Goal: Transaction & Acquisition: Purchase product/service

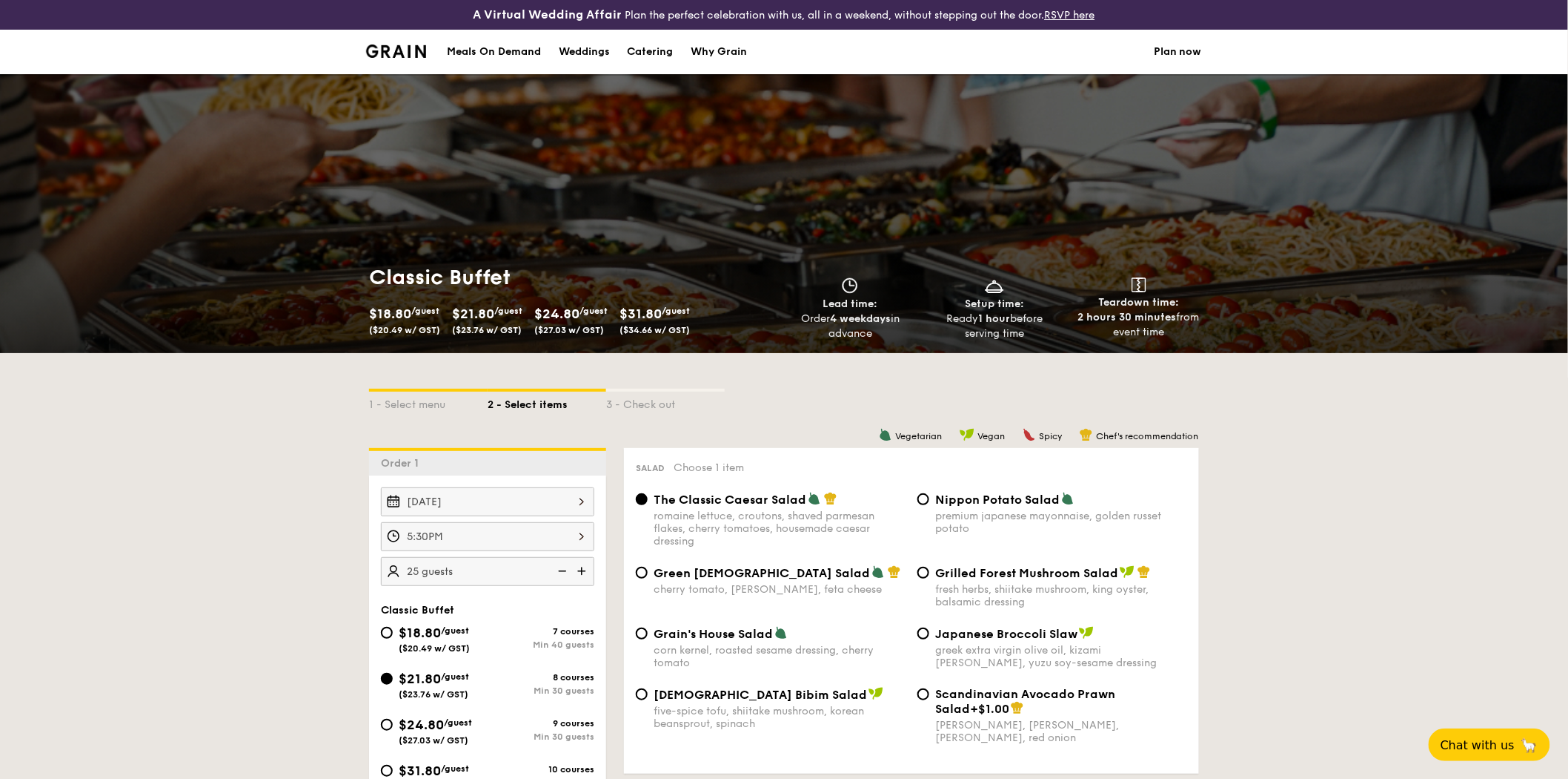
drag, startPoint x: 0, startPoint y: 0, endPoint x: 1325, endPoint y: 592, distance: 1451.2
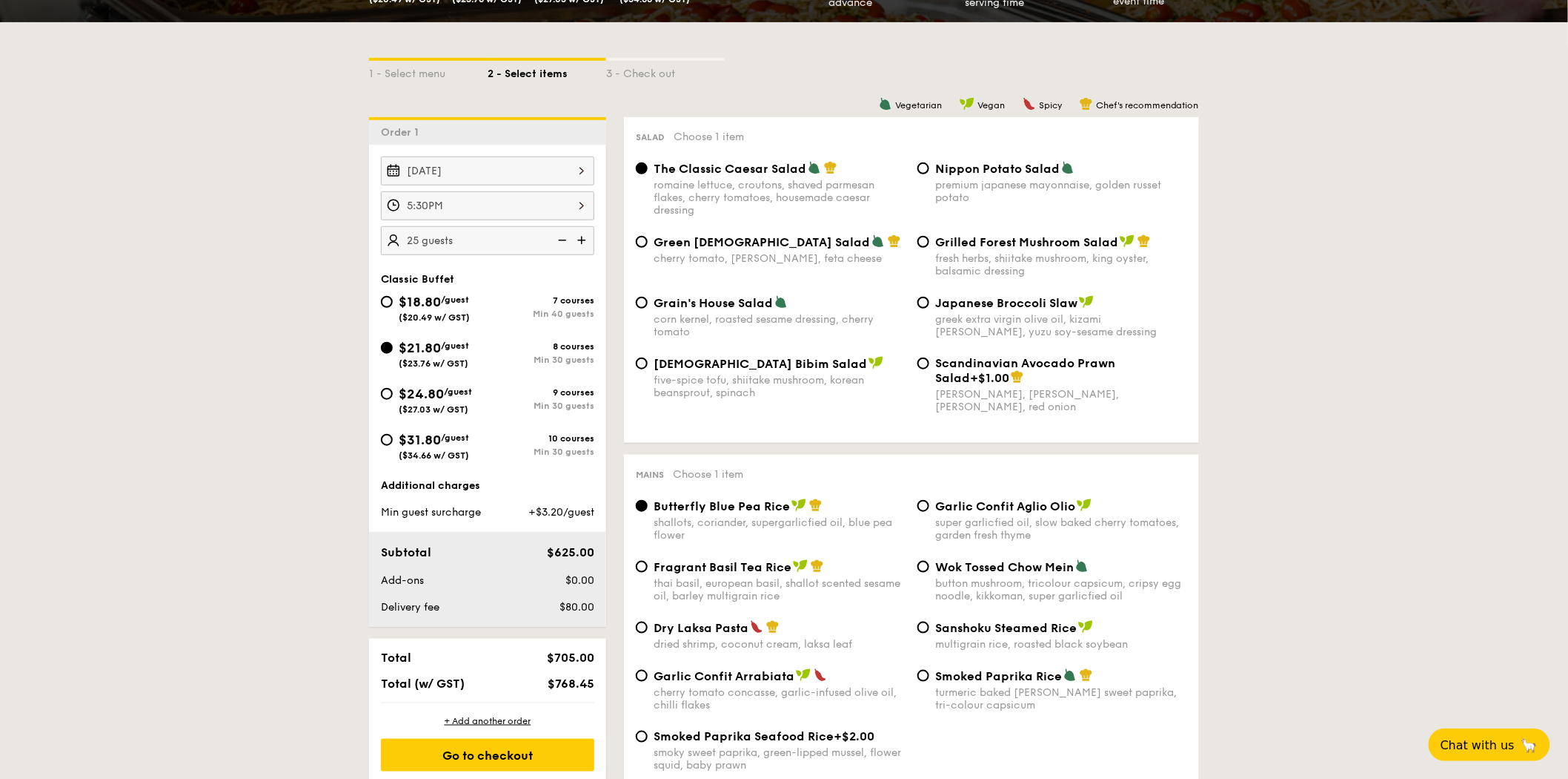
scroll to position [332, 0]
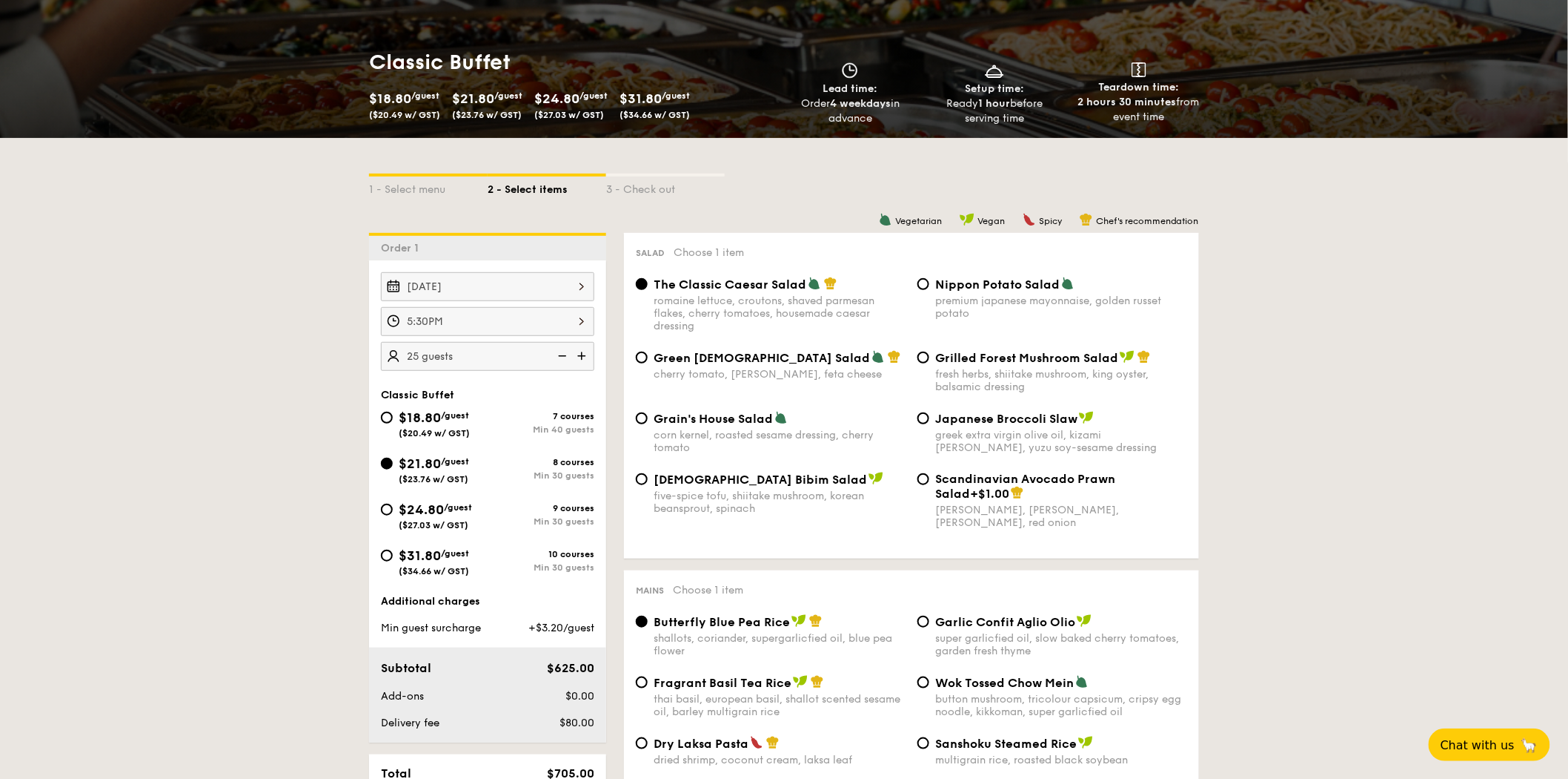
scroll to position [216, 0]
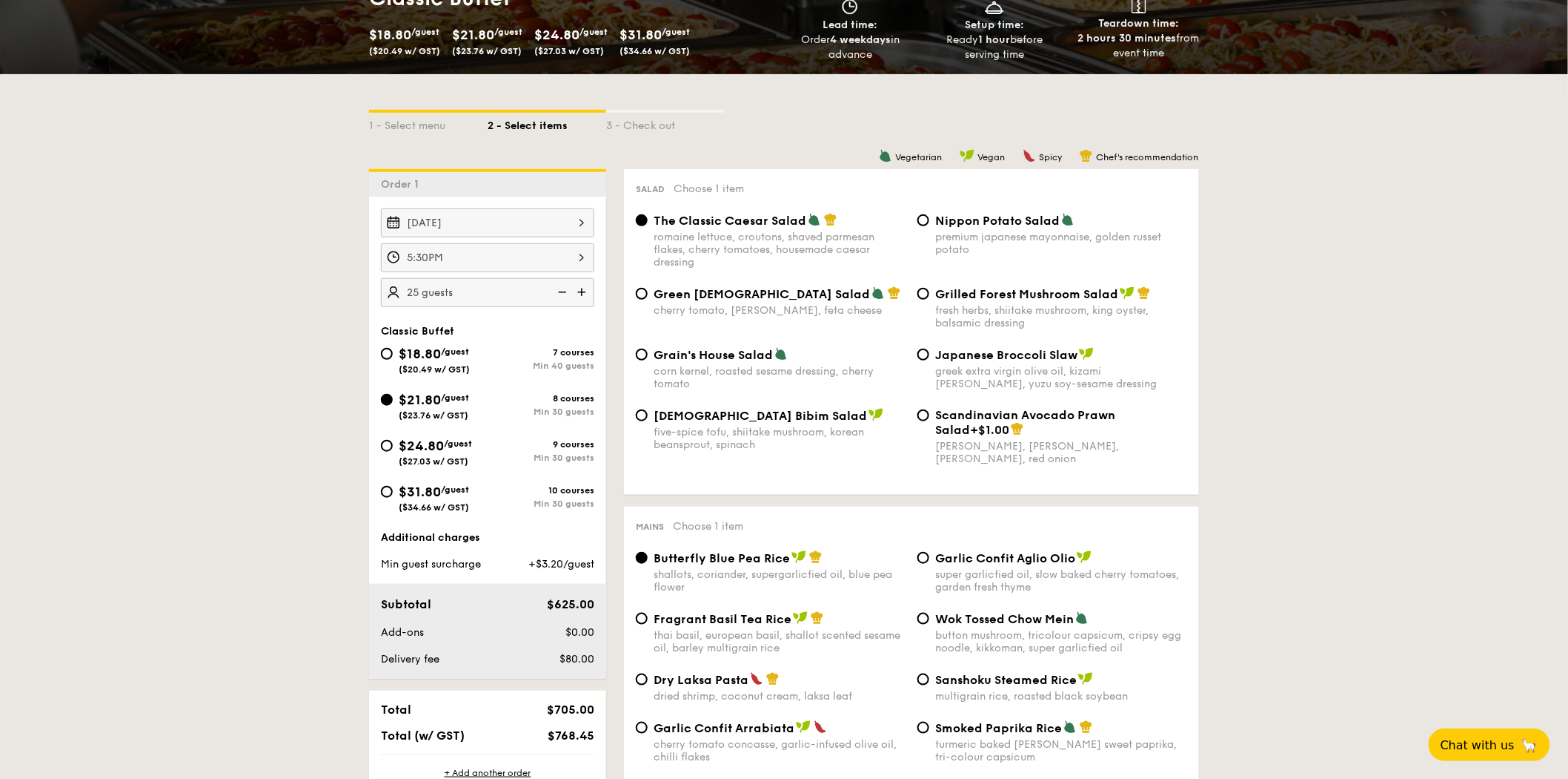
scroll to position [279, 0]
click at [589, 299] on img at bounding box center [583, 291] width 23 height 28
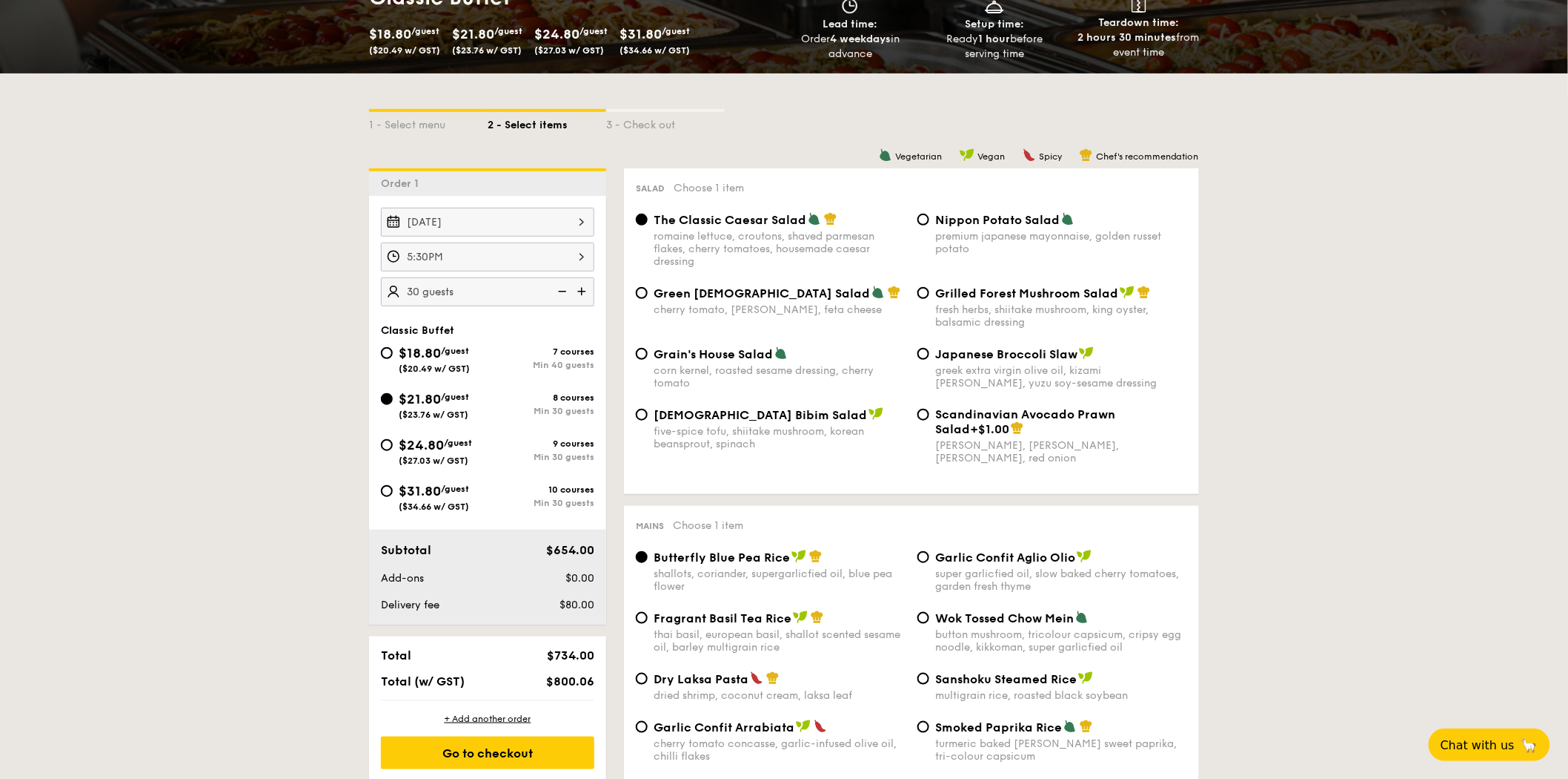
click at [564, 295] on img at bounding box center [561, 291] width 23 height 28
type input "25 guests"
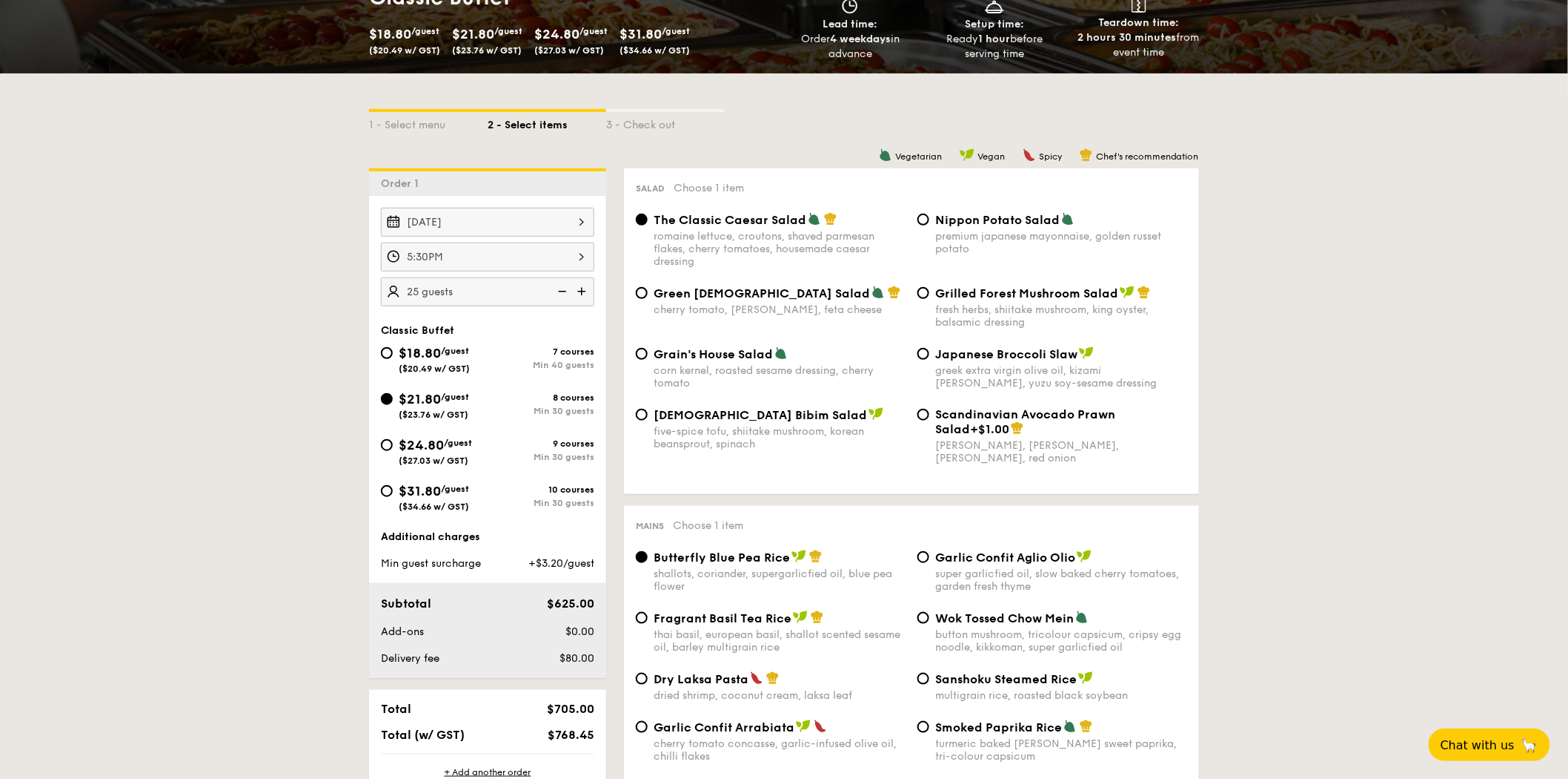
click at [952, 298] on span "Grilled Forest Mushroom Salad" at bounding box center [1027, 294] width 183 height 15
click at [929, 298] on input "Grilled Forest Mushroom Salad fresh herbs, shiitake mushroom, king oyster, bals…" at bounding box center [923, 292] width 12 height 12
radio input "true"
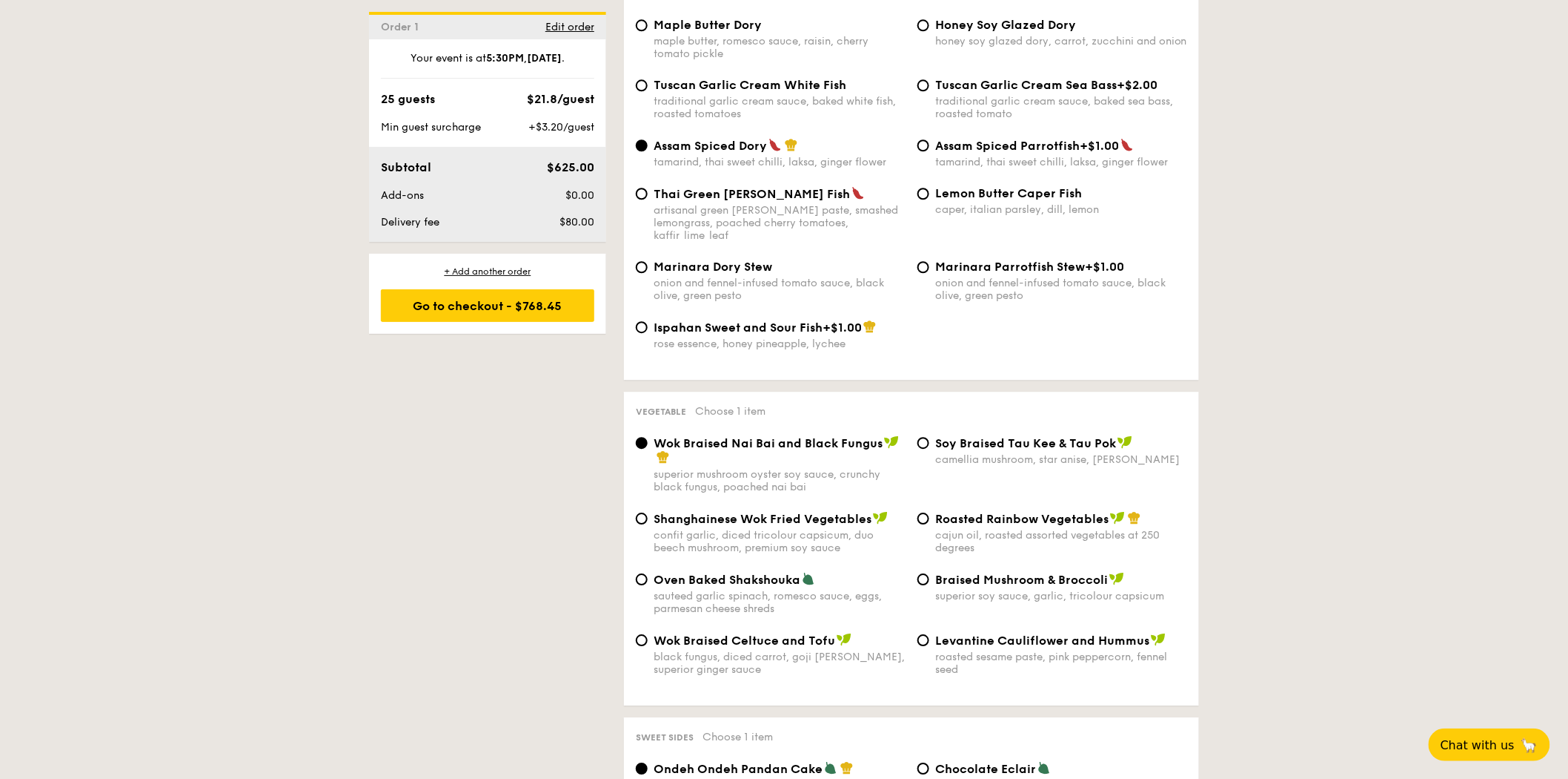
scroll to position [1568, 0]
click at [933, 522] on div "Roasted Rainbow Vegetables cajun oil, roasted assorted vegetables at 250 degrees" at bounding box center [1052, 531] width 282 height 43
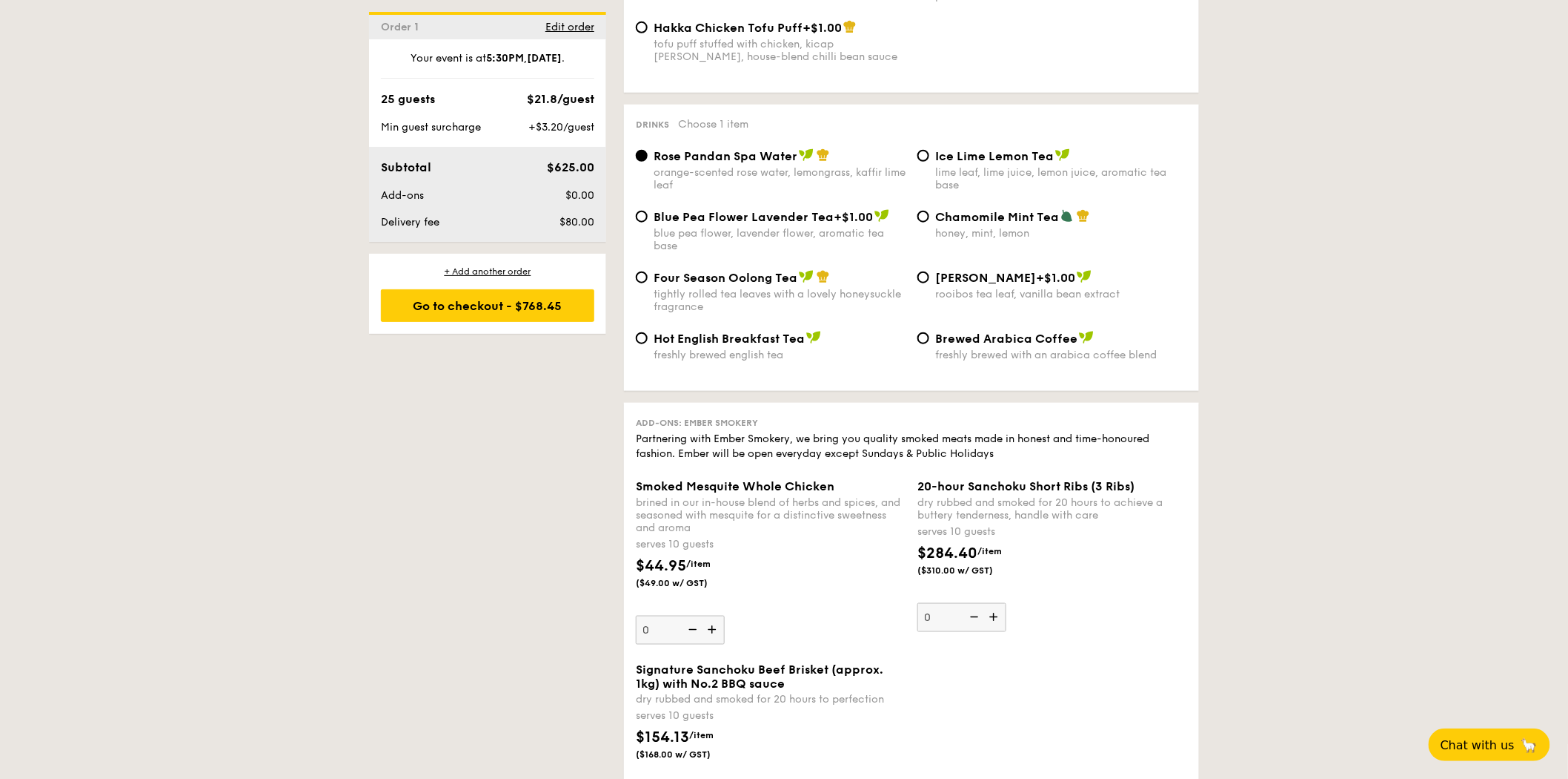
scroll to position [2837, 0]
click at [937, 224] on span "Chamomile Mint Tea" at bounding box center [997, 217] width 124 height 15
click at [929, 222] on input "Chamomile Mint Tea honey, mint, lemon" at bounding box center [923, 216] width 12 height 12
radio input "true"
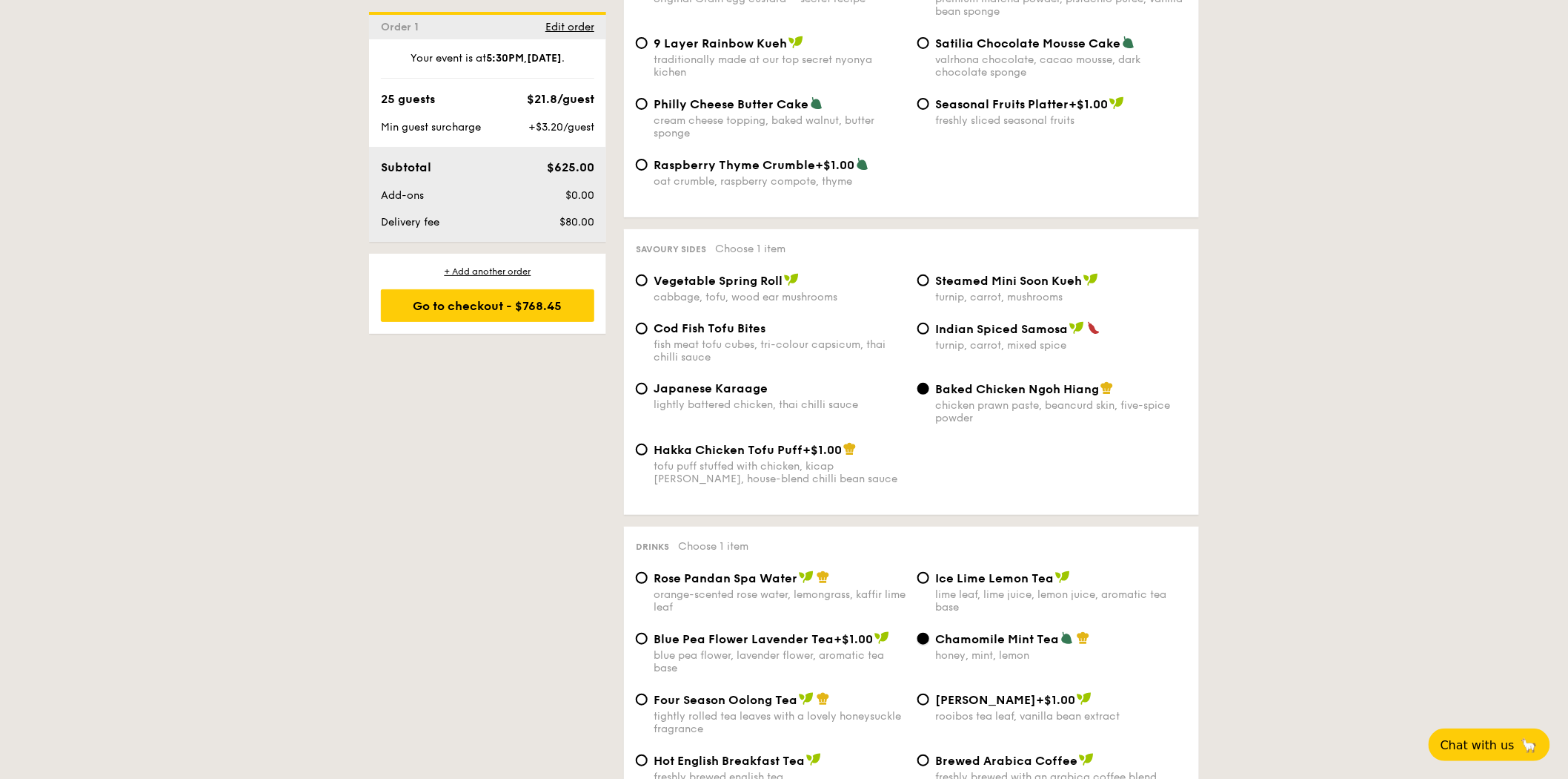
scroll to position [2370, 0]
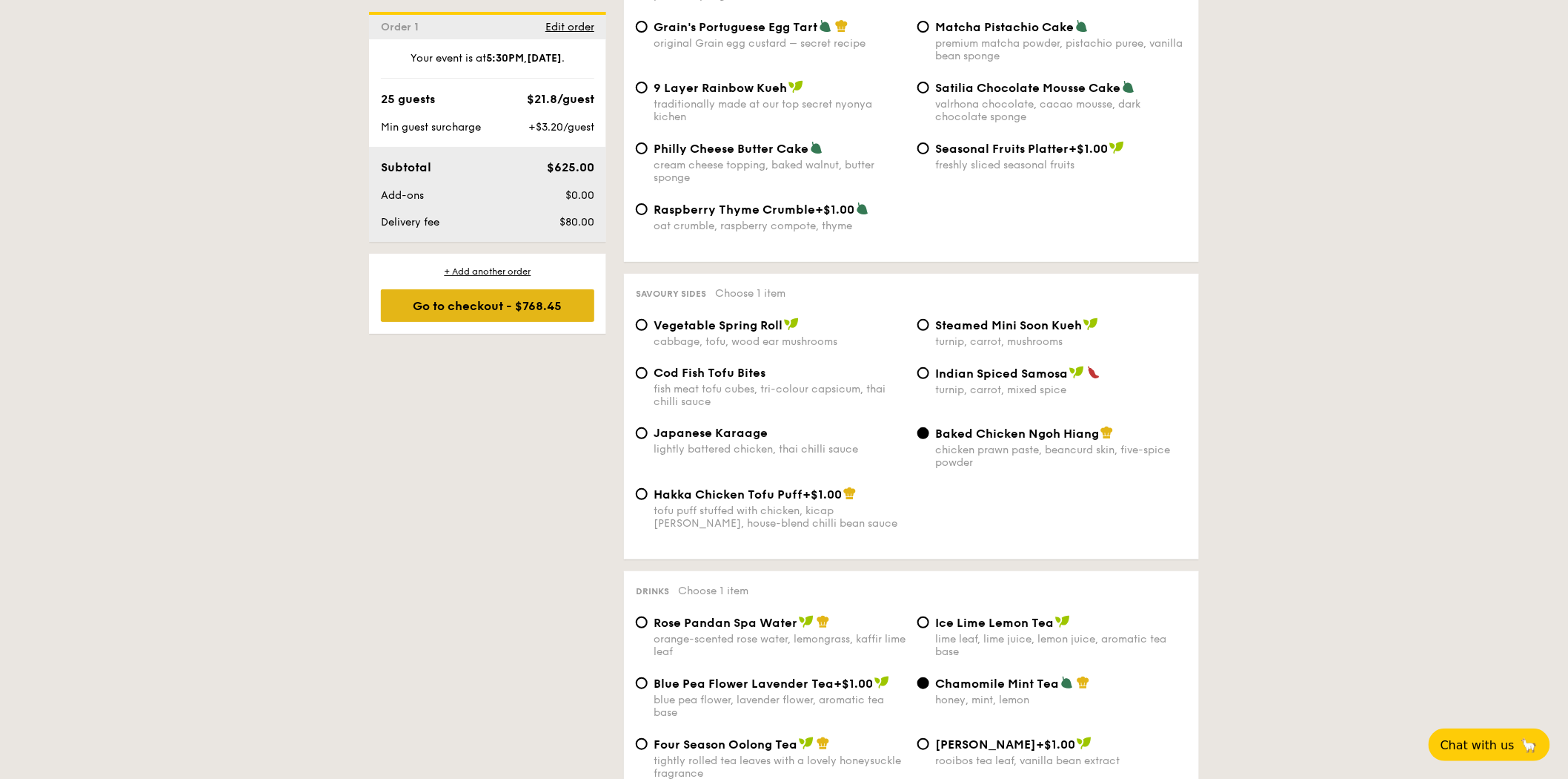
click at [514, 299] on div "Go to checkout - $768.45" at bounding box center [487, 306] width 213 height 33
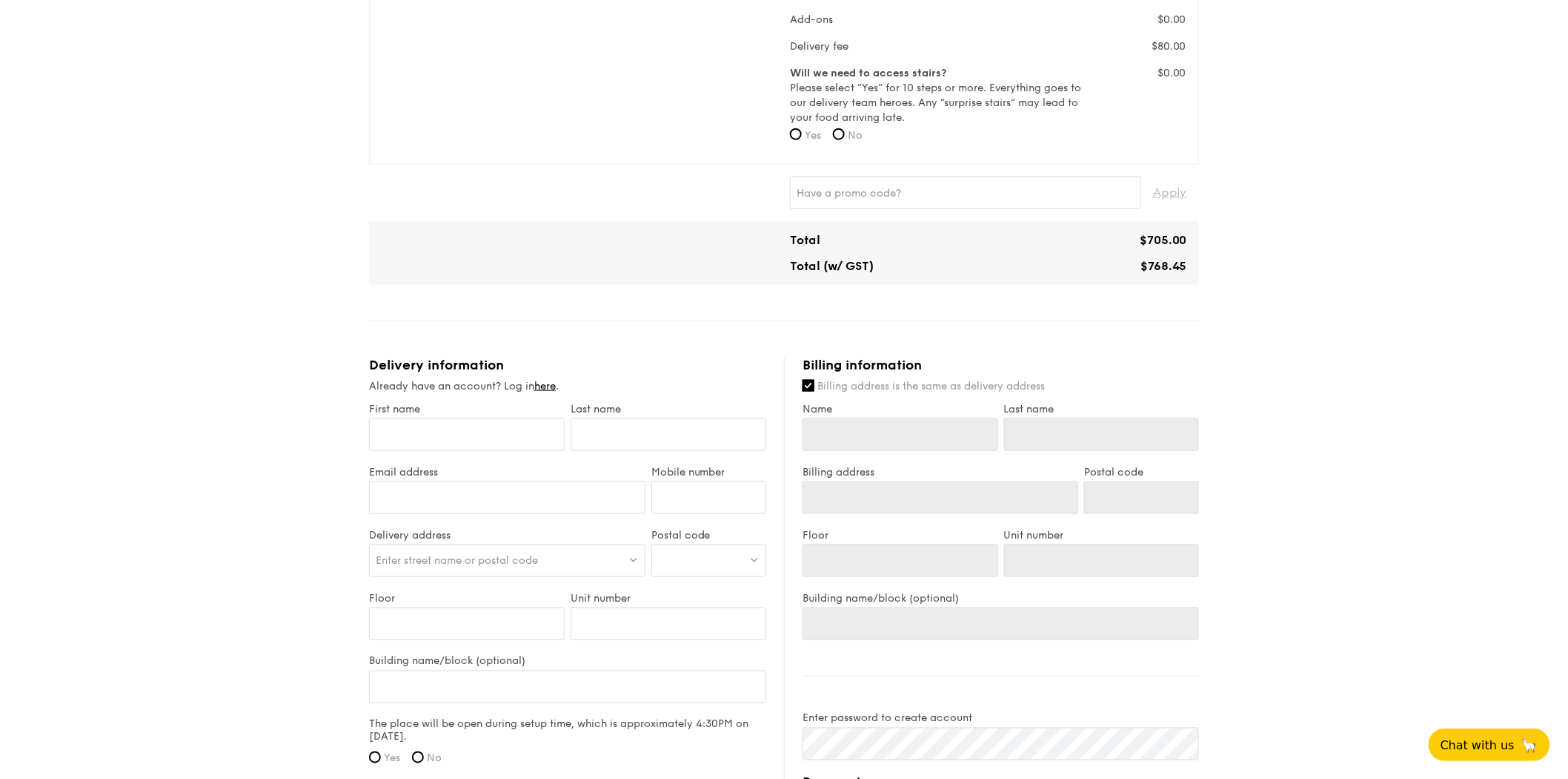
scroll to position [576, 0]
click at [556, 428] on input "First name" at bounding box center [467, 433] width 196 height 33
type input "[PERSON_NAME]"
type input "Eu"
type input "[EMAIL_ADDRESS][DOMAIN_NAME]"
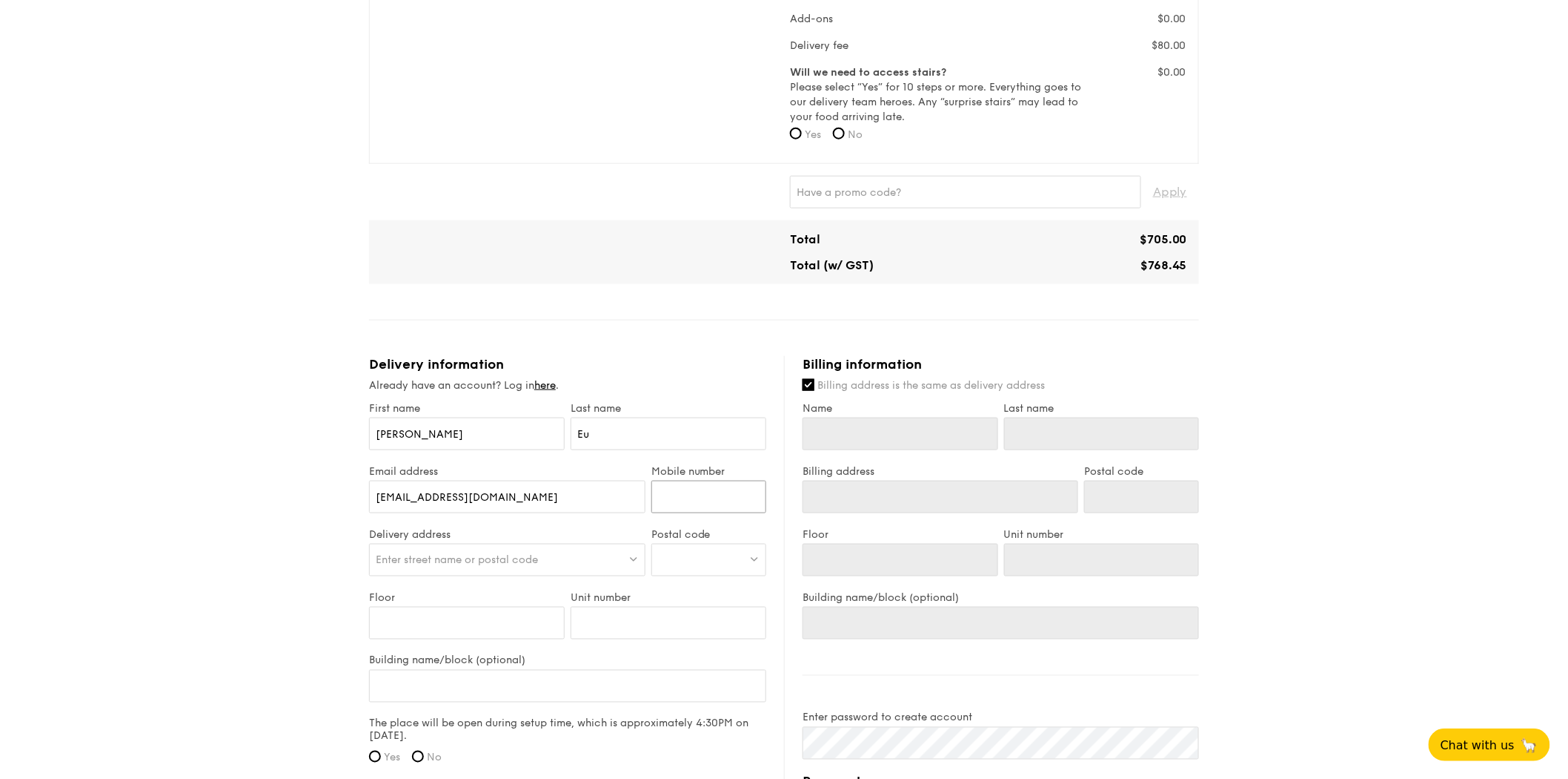
type input "96612541"
type input "[PERSON_NAME]"
type input "Eu"
click at [491, 566] on span "Enter street name or postal code" at bounding box center [457, 560] width 162 height 13
click at [228, 582] on div "1 - Select menu 2 - Select items 3 - Check out Classic Buffet $21.80 /guest ($2…" at bounding box center [784, 297] width 1568 height 1688
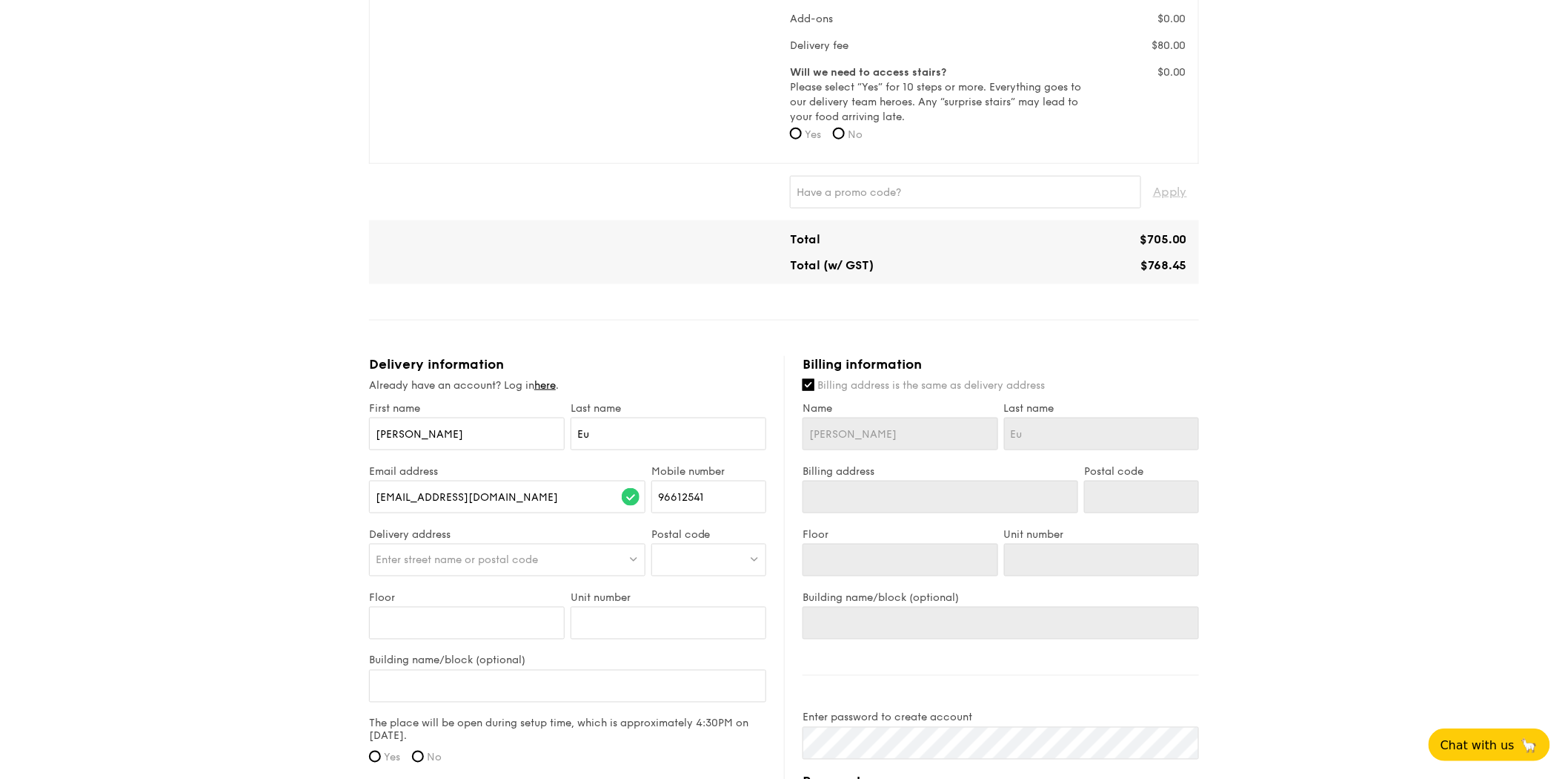
click at [1229, 324] on div "1 - Select menu 2 - Select items 3 - Check out Classic Buffet $21.80 /guest ($2…" at bounding box center [784, 297] width 1568 height 1688
click at [538, 553] on span "Enter street name or postal code" at bounding box center [457, 560] width 162 height 13
type input "437906"
click at [480, 594] on div "[STREET_ADDRESS][PERSON_NAME]" at bounding box center [475, 590] width 198 height 15
type input "[STREET_ADDRESS][PERSON_NAME]"
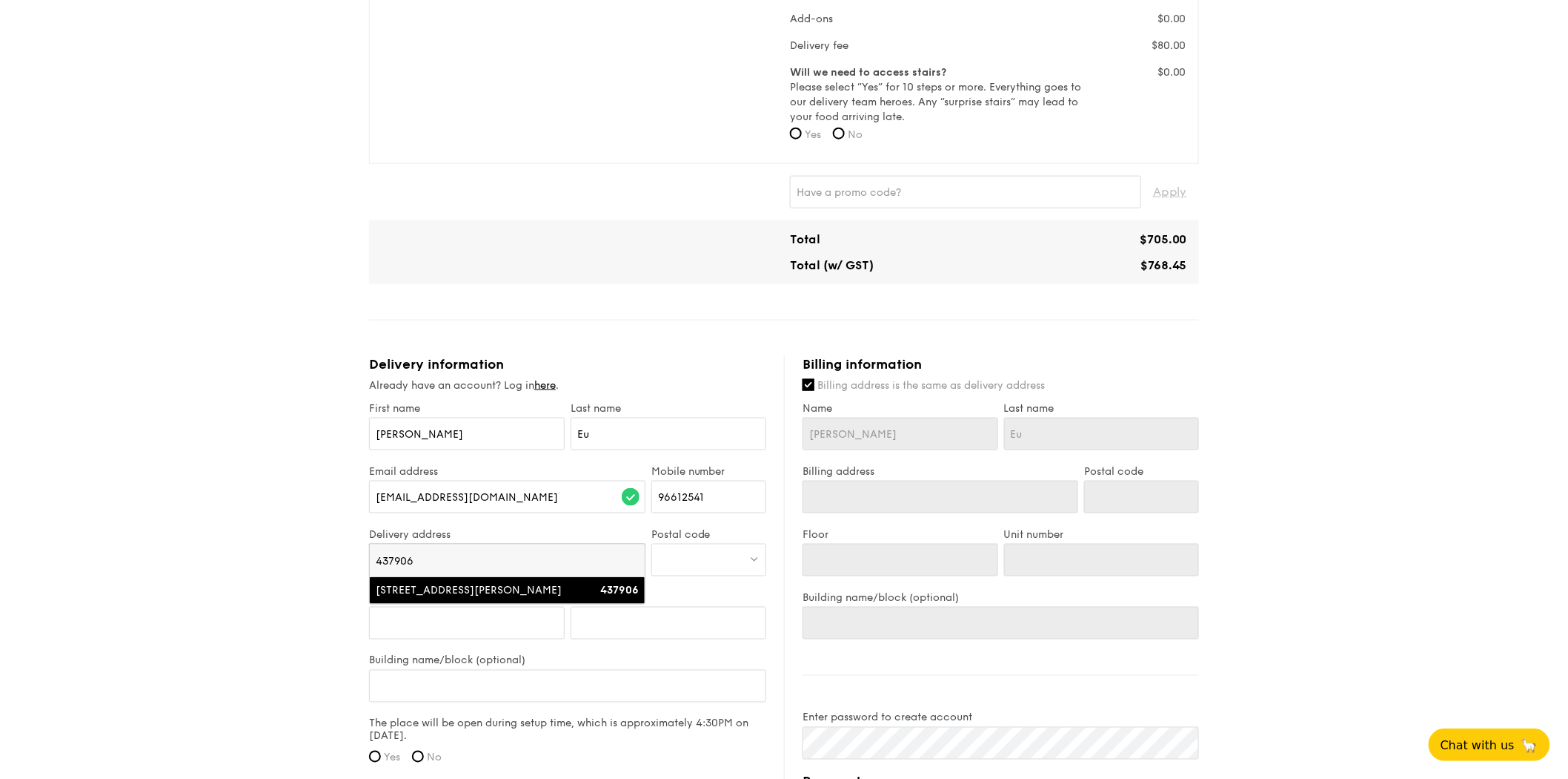
type input "437906"
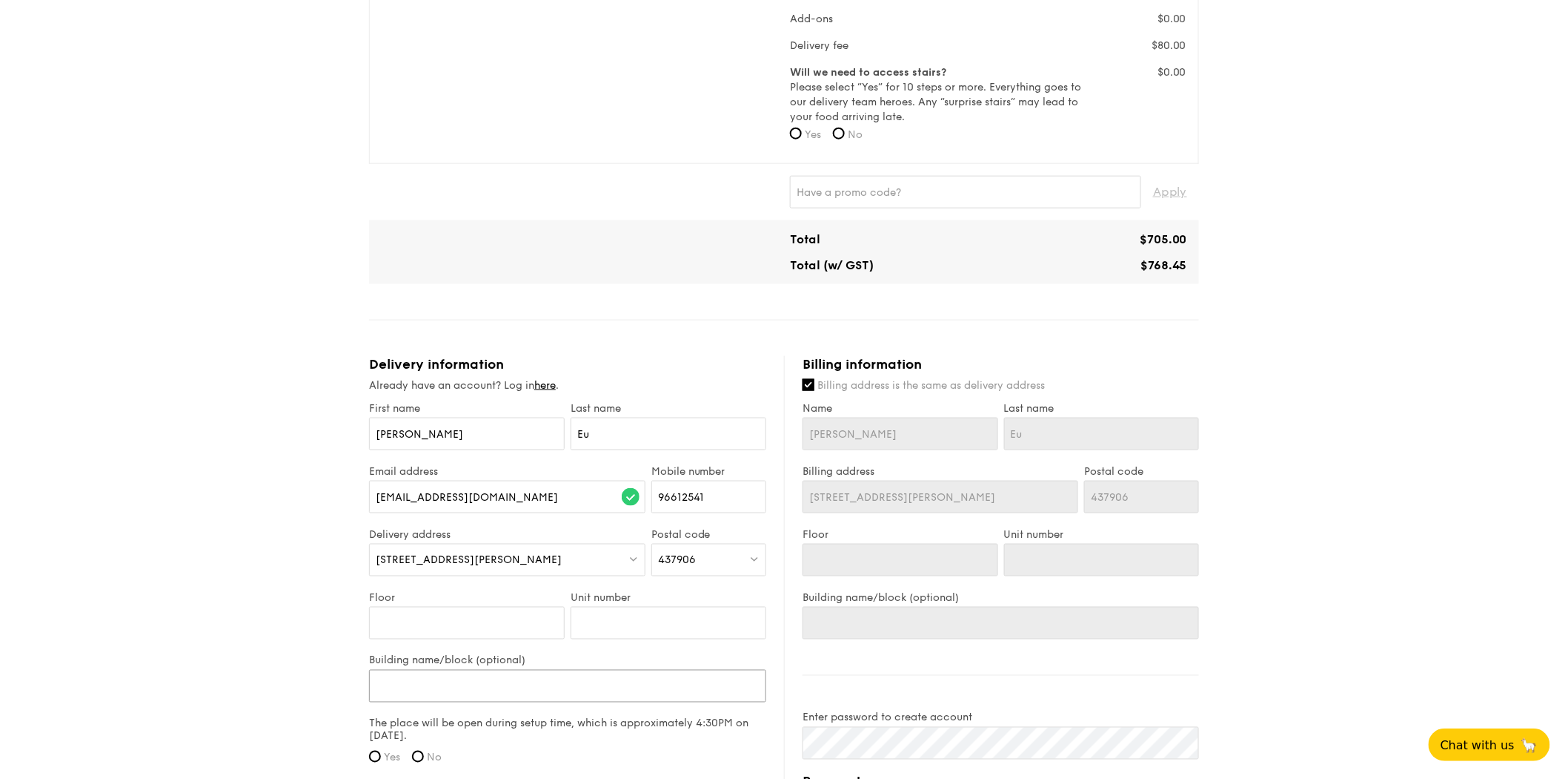
click at [469, 690] on input "Building name/block (optional)" at bounding box center [567, 686] width 397 height 33
type input "F"
type input "Fu"
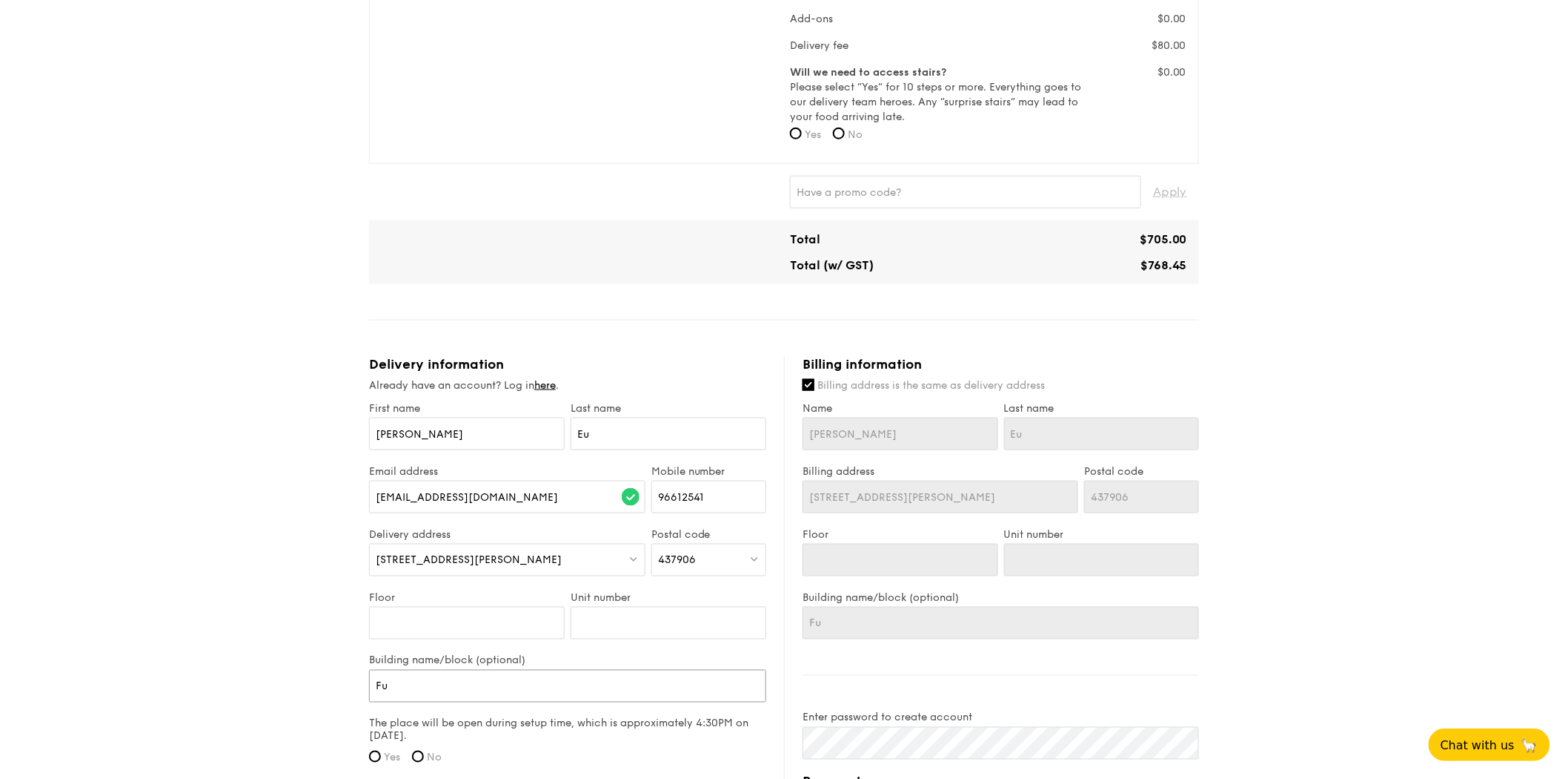
type input "Fun"
type input "Func"
type input "Funct"
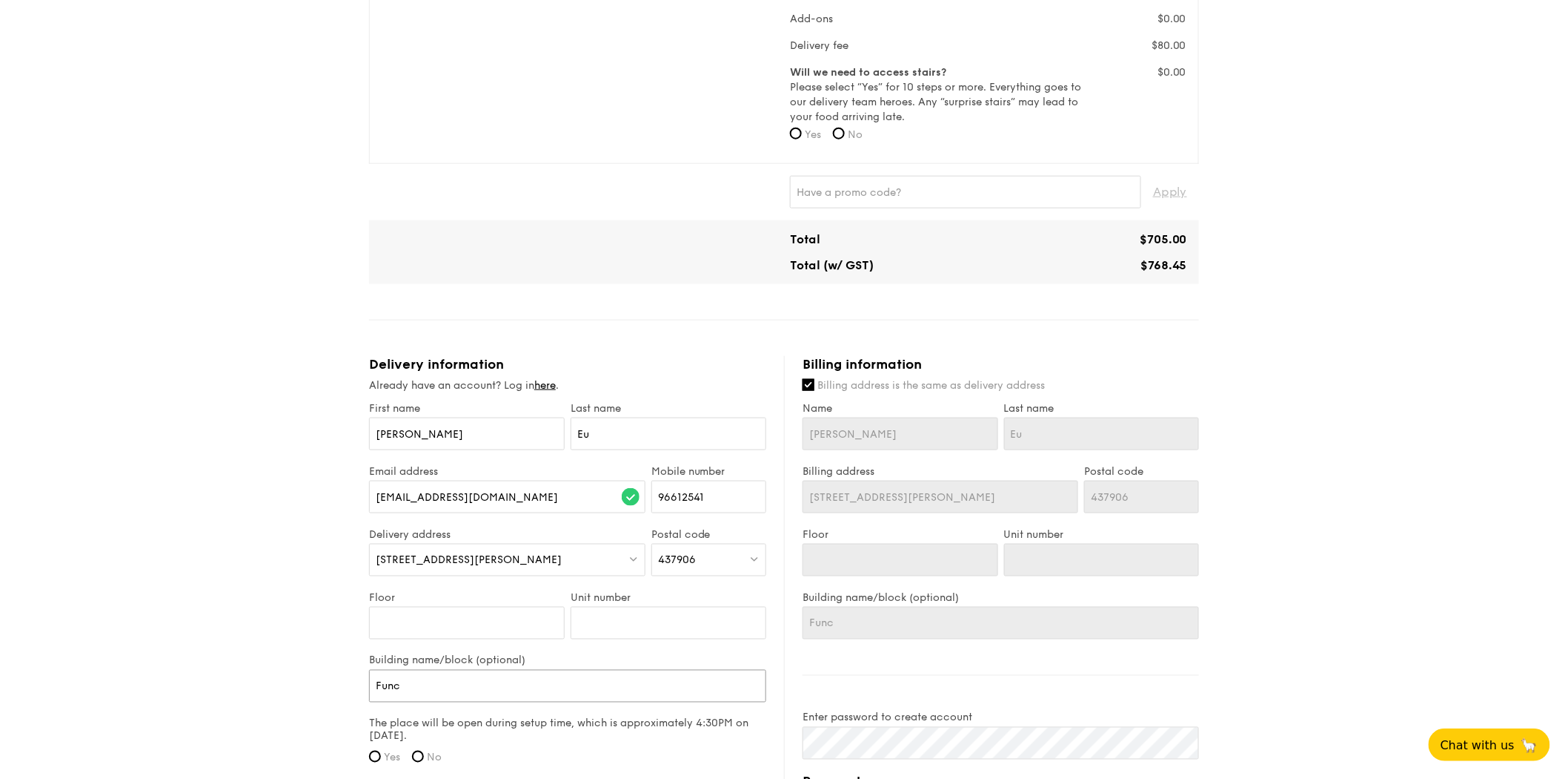
type input "Funct"
type input "Functi"
type input "Functio"
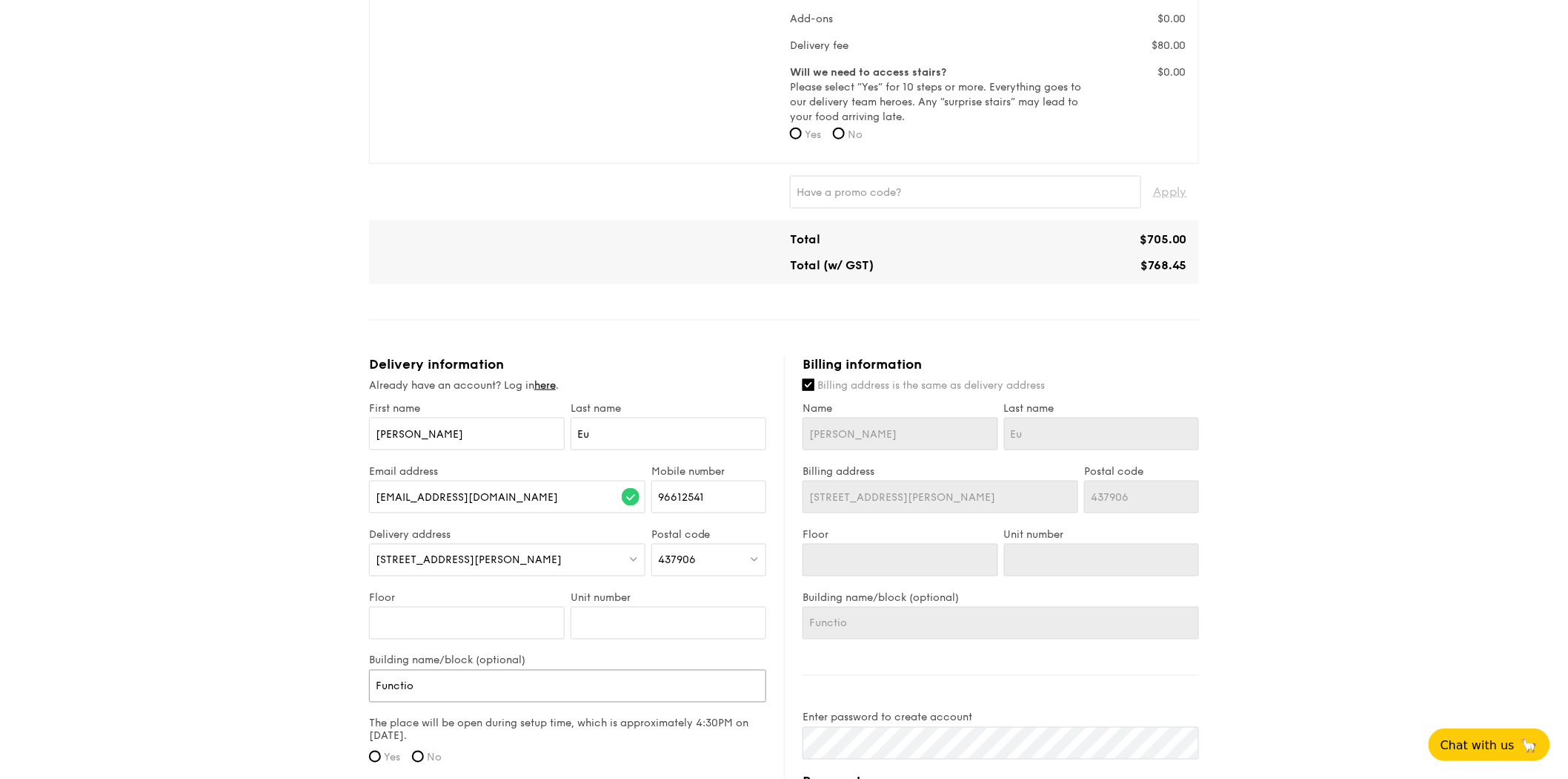
type input "Function"
type input "Function R"
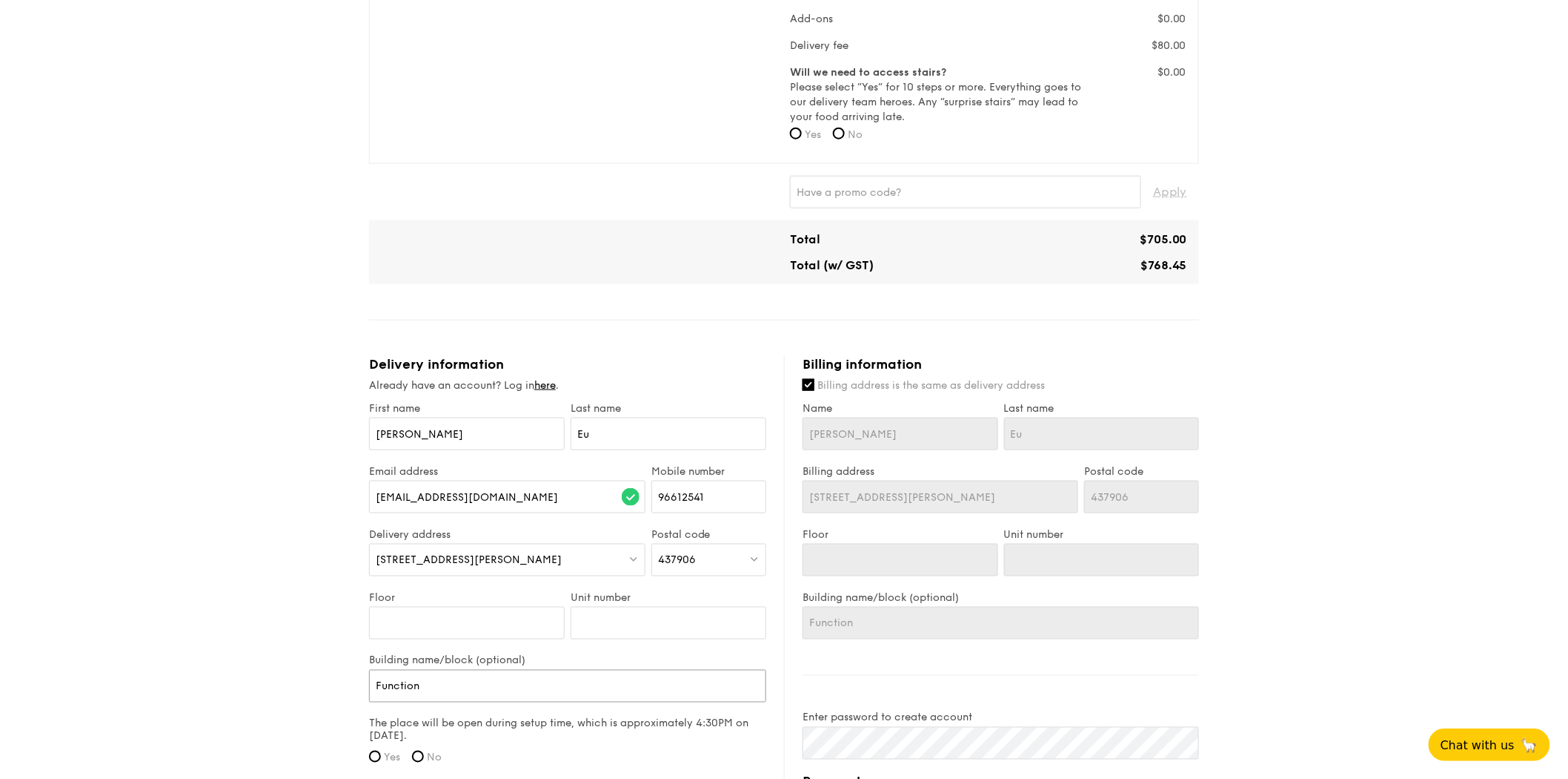
type input "Function R"
type input "Function Ri"
type input "Function Riin"
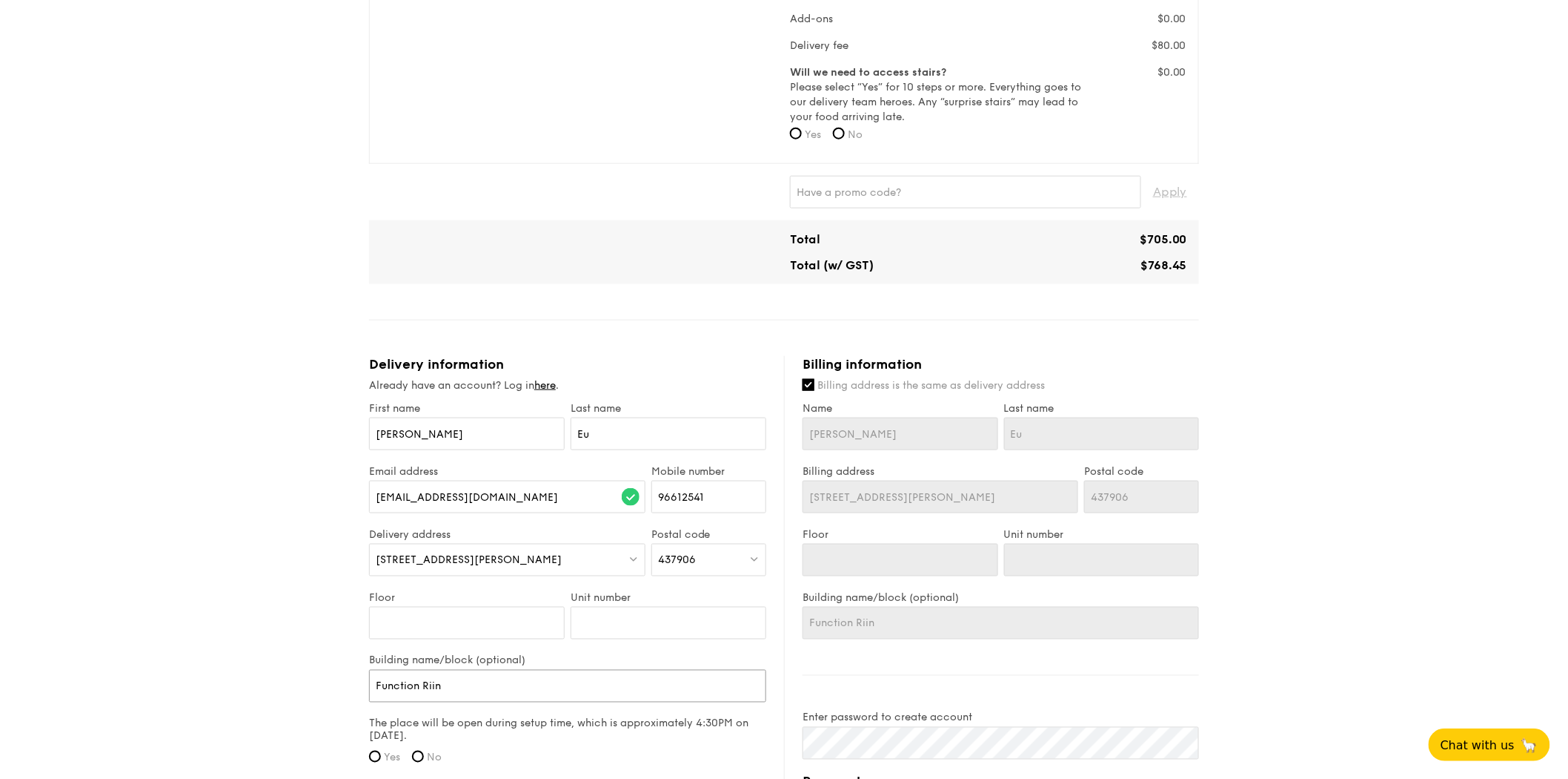
type input "Function Rii"
type input "Function R"
type input "Function Ro"
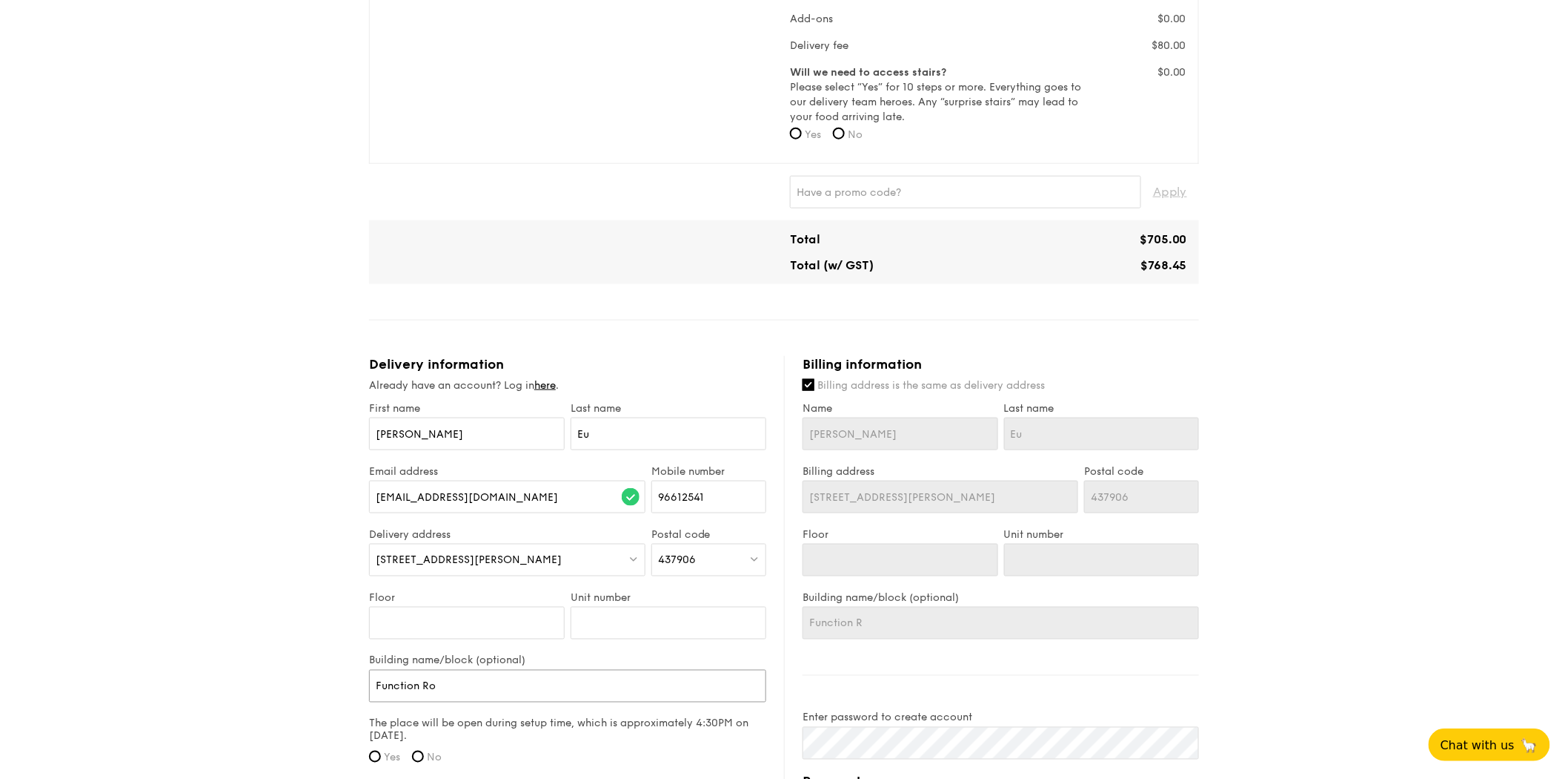
type input "Function Ro"
type input "Function Room"
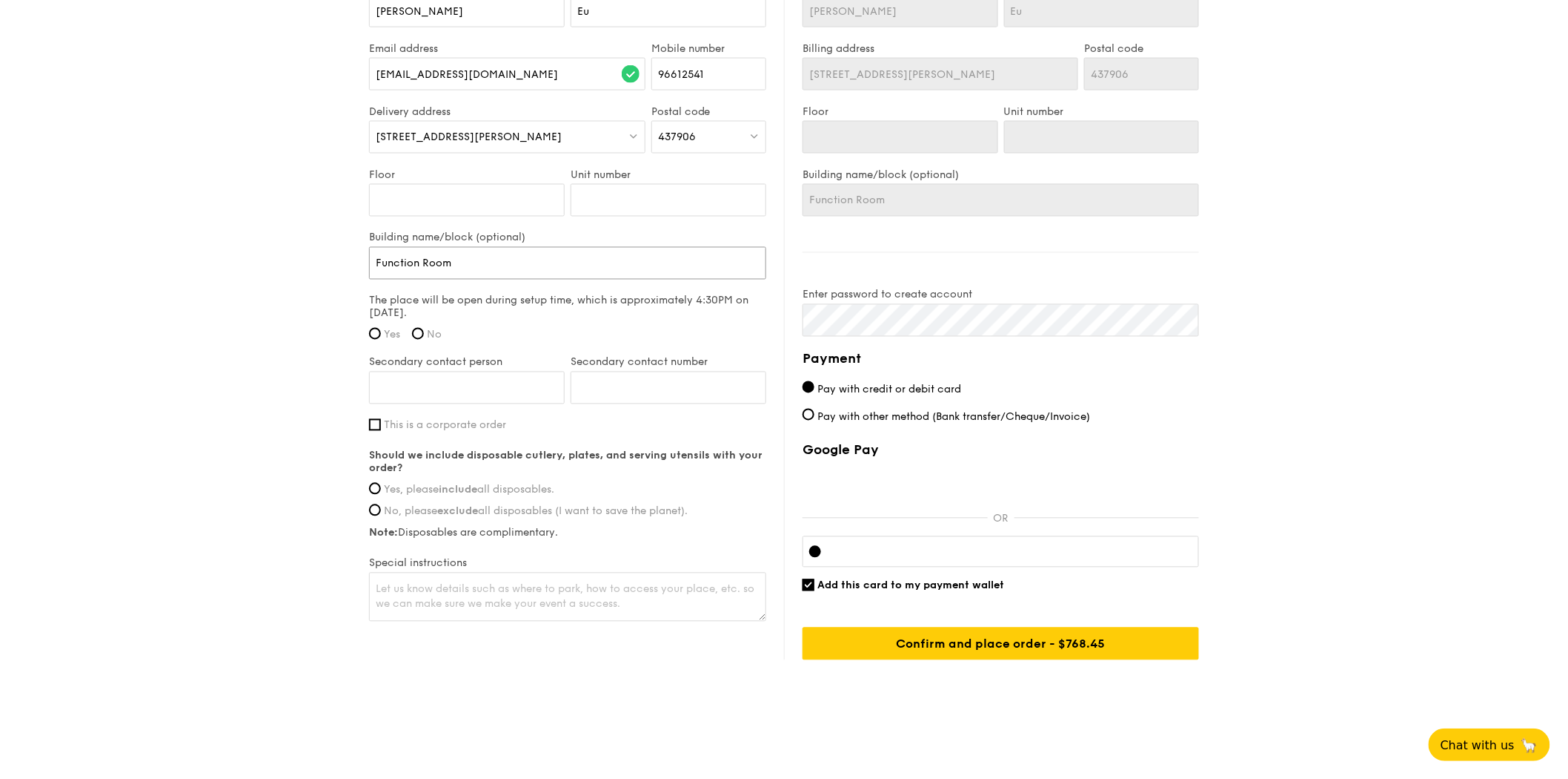
scroll to position [0, 0]
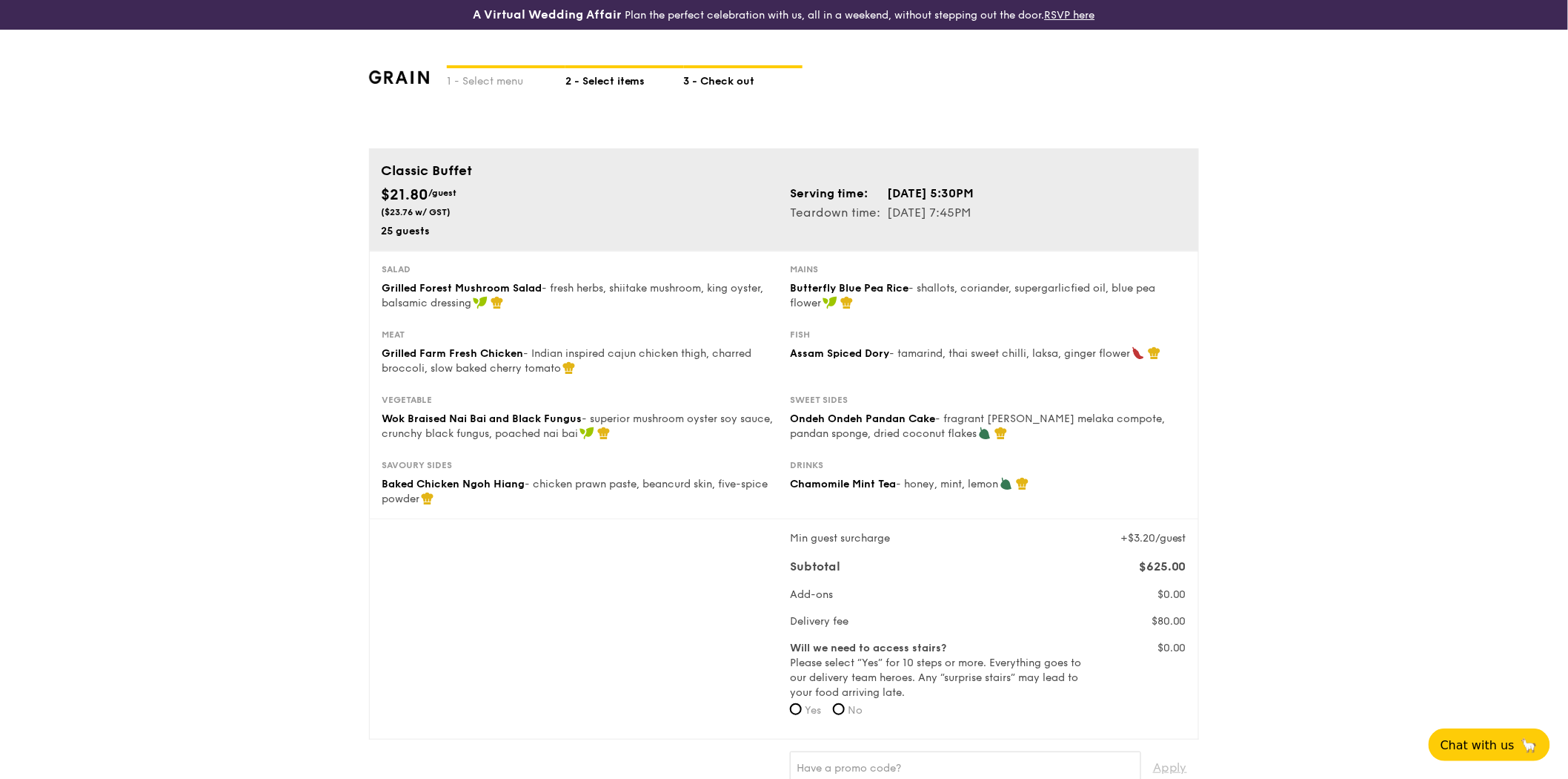
type input "Function Room"
click at [623, 83] on div "2 - Select items" at bounding box center [624, 78] width 119 height 21
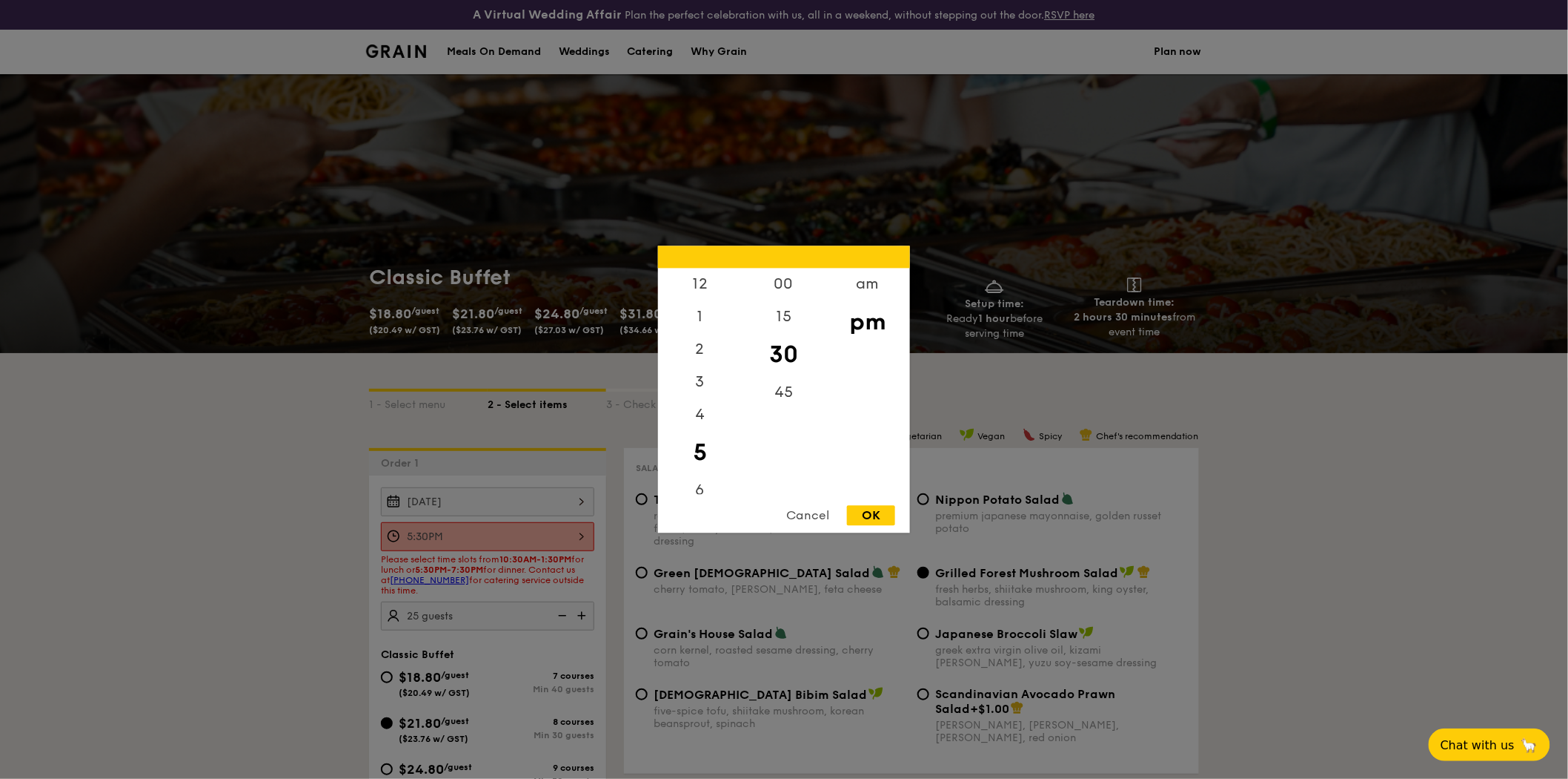
click at [586, 535] on div "5:30PM 12 1 2 3 4 5 6 7 8 9 10 11 00 15 30 45 am pm Cancel OK" at bounding box center [487, 537] width 213 height 29
click at [586, 535] on div at bounding box center [784, 389] width 1568 height 779
click at [586, 535] on div "5:30PM 12 1 2 3 4 5 6 7 8 9 10 11 00 15 30 45 am pm Cancel OK" at bounding box center [487, 537] width 213 height 29
click at [782, 283] on div "00" at bounding box center [784, 289] width 83 height 43
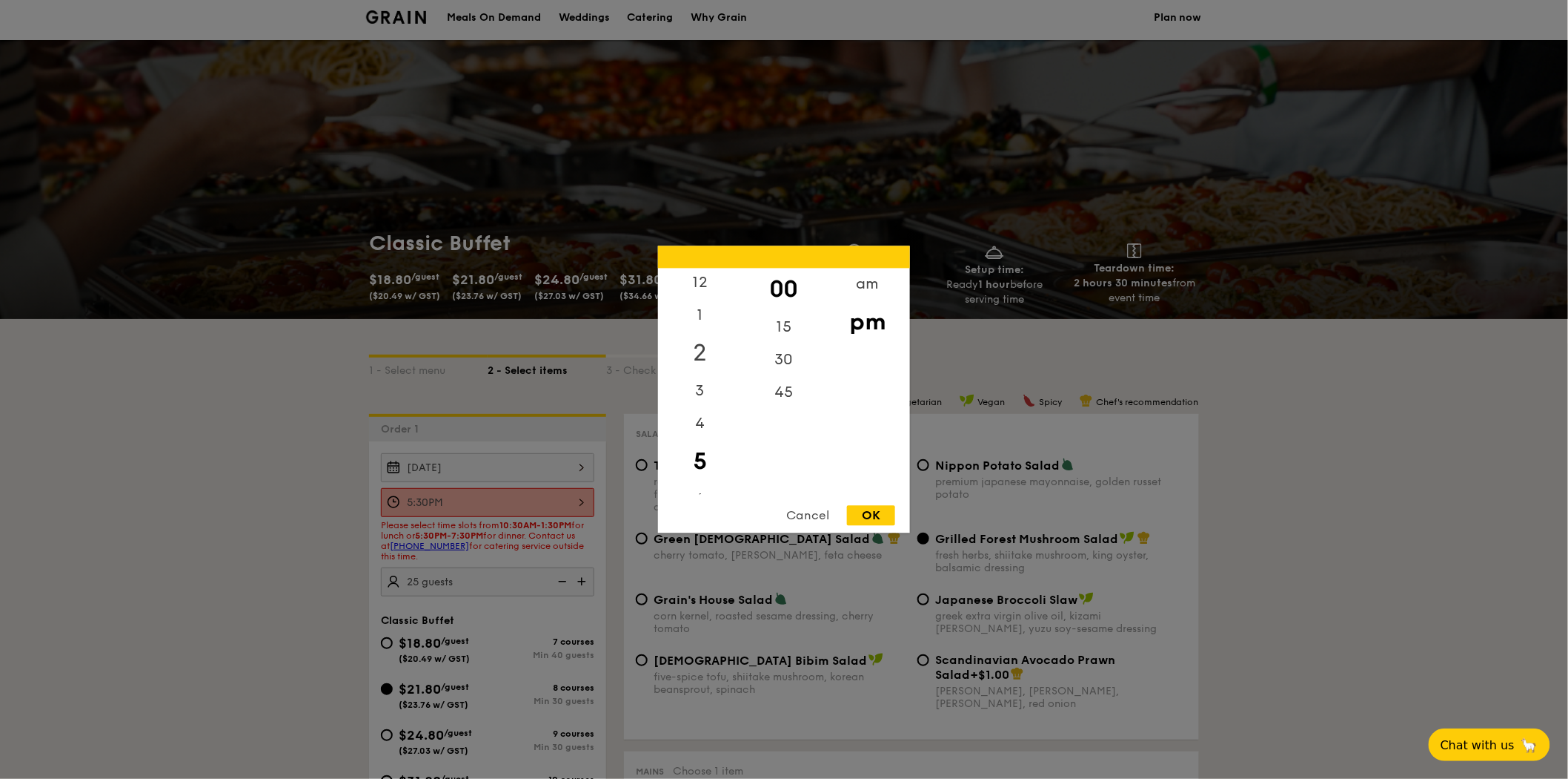
scroll to position [31, 0]
click at [704, 471] on div "6" at bounding box center [700, 465] width 83 height 43
click at [876, 511] on div "OK" at bounding box center [871, 516] width 48 height 20
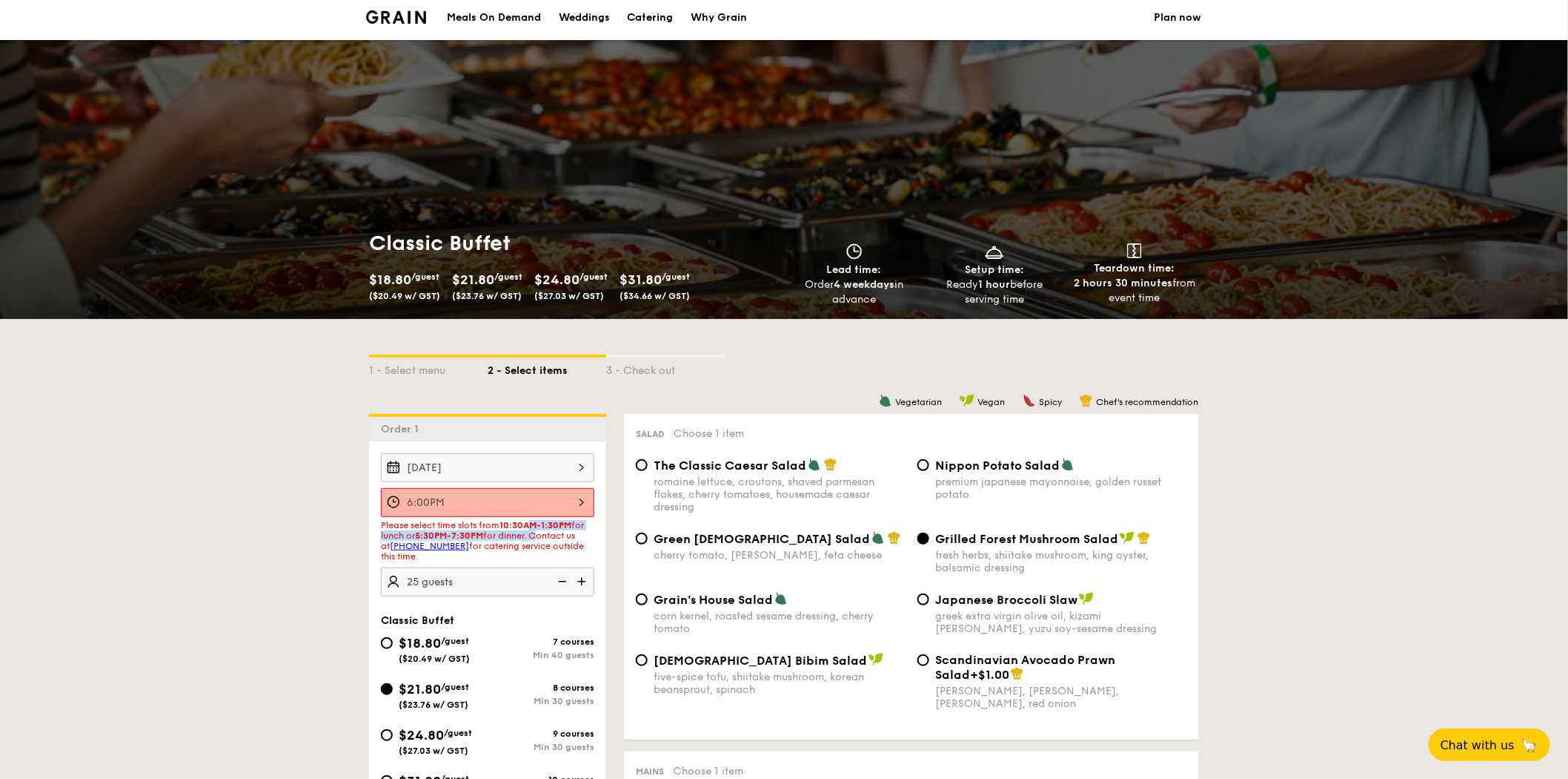
drag, startPoint x: 537, startPoint y: 527, endPoint x: 537, endPoint y: 541, distance: 14.0
click at [537, 541] on span "Please select time slots from 10:30AM-1:30PM for lunch or 5:30PM-7:30PM for din…" at bounding box center [482, 540] width 203 height 42
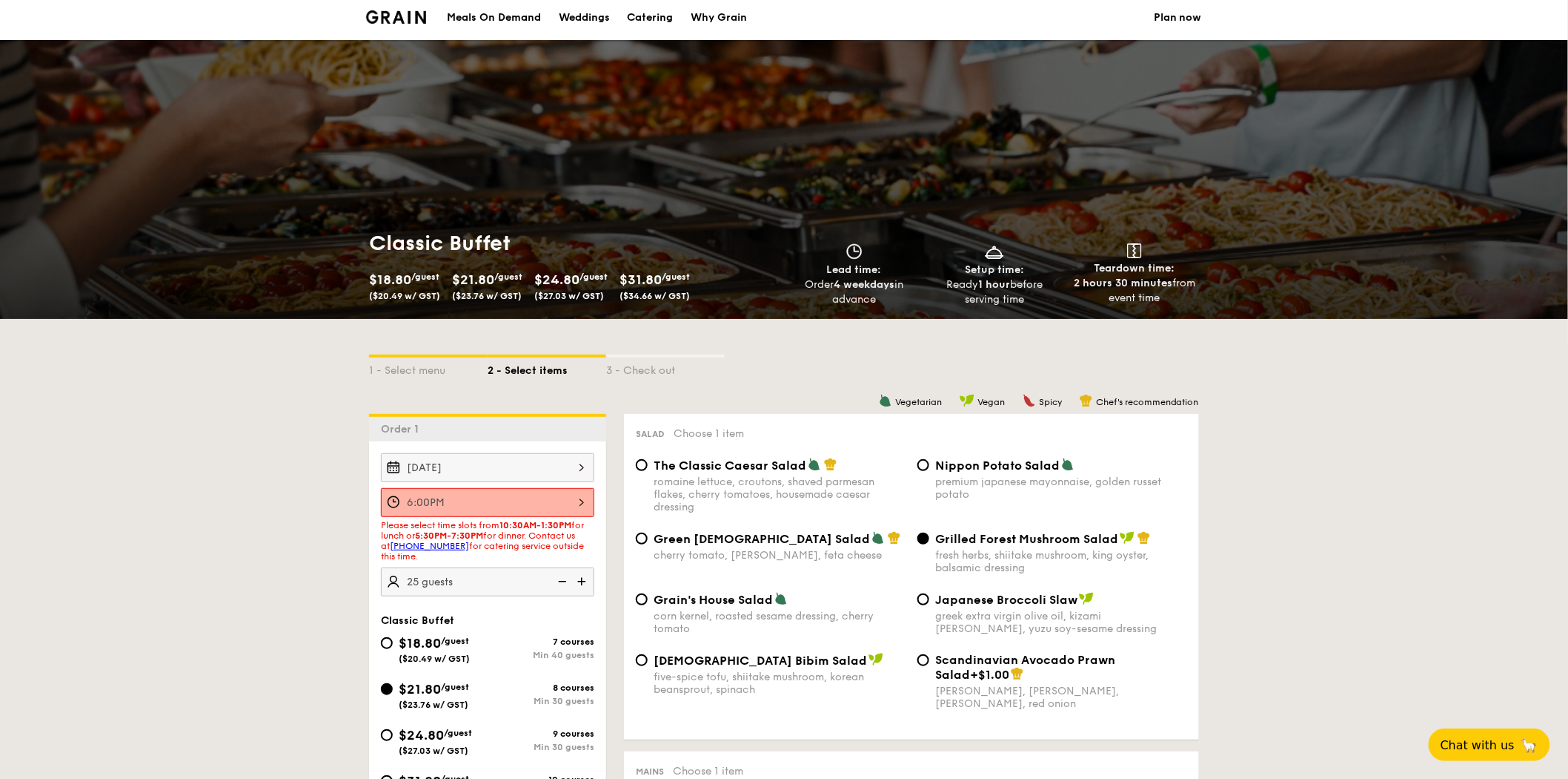
click at [470, 553] on div "Please select time slots from 10:30AM-1:30PM for lunch or 5:30PM-7:30PM for din…" at bounding box center [487, 540] width 213 height 42
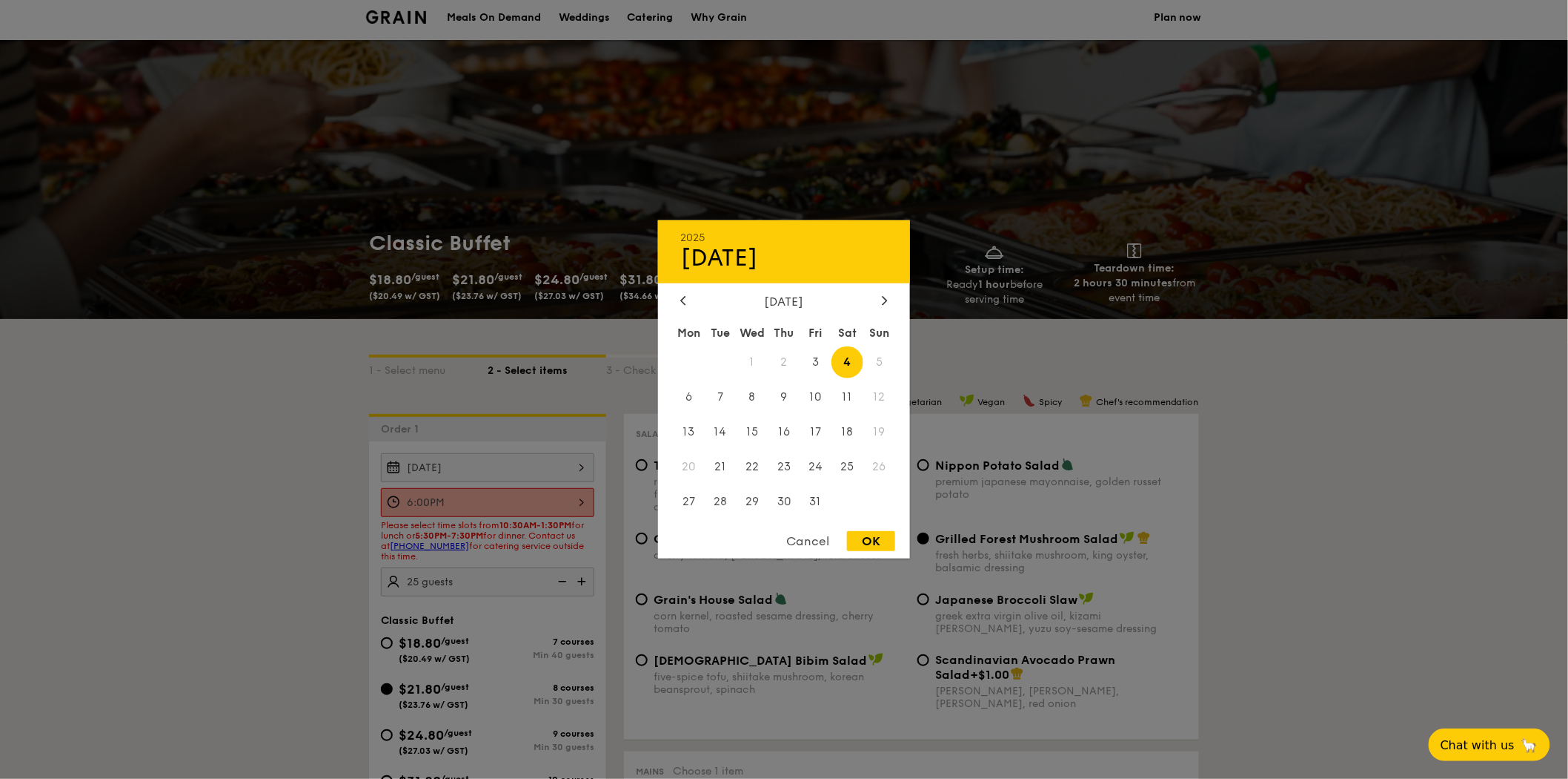
click at [515, 461] on div "[DATE] 2025 Oct [DATE] Tue Wed Thu Fri Sat Sun 1 2 3 4 5 6 7 8 9 10 11 12 13 14…" at bounding box center [487, 468] width 213 height 29
click at [869, 543] on div "OK" at bounding box center [871, 540] width 48 height 20
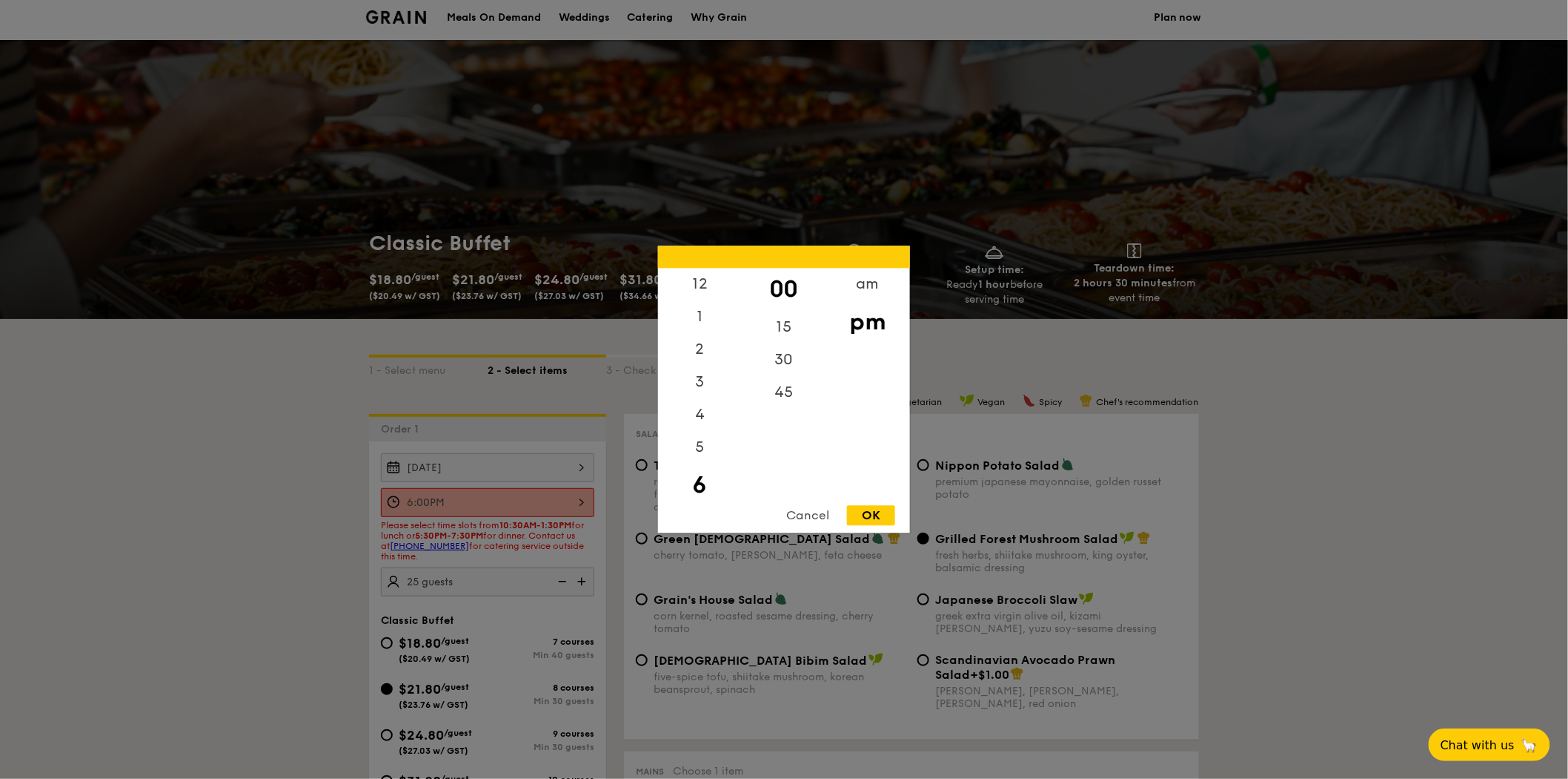
scroll to position [34, 0]
click at [534, 492] on div "6:00PM 12 1 2 3 4 5 6 7 8 9 10 11 00 15 30 45 am pm Cancel OK" at bounding box center [487, 502] width 213 height 29
click at [698, 423] on div "5" at bounding box center [700, 418] width 83 height 43
click at [842, 283] on div "am" at bounding box center [867, 289] width 83 height 43
click at [870, 516] on div "OK" at bounding box center [871, 516] width 48 height 20
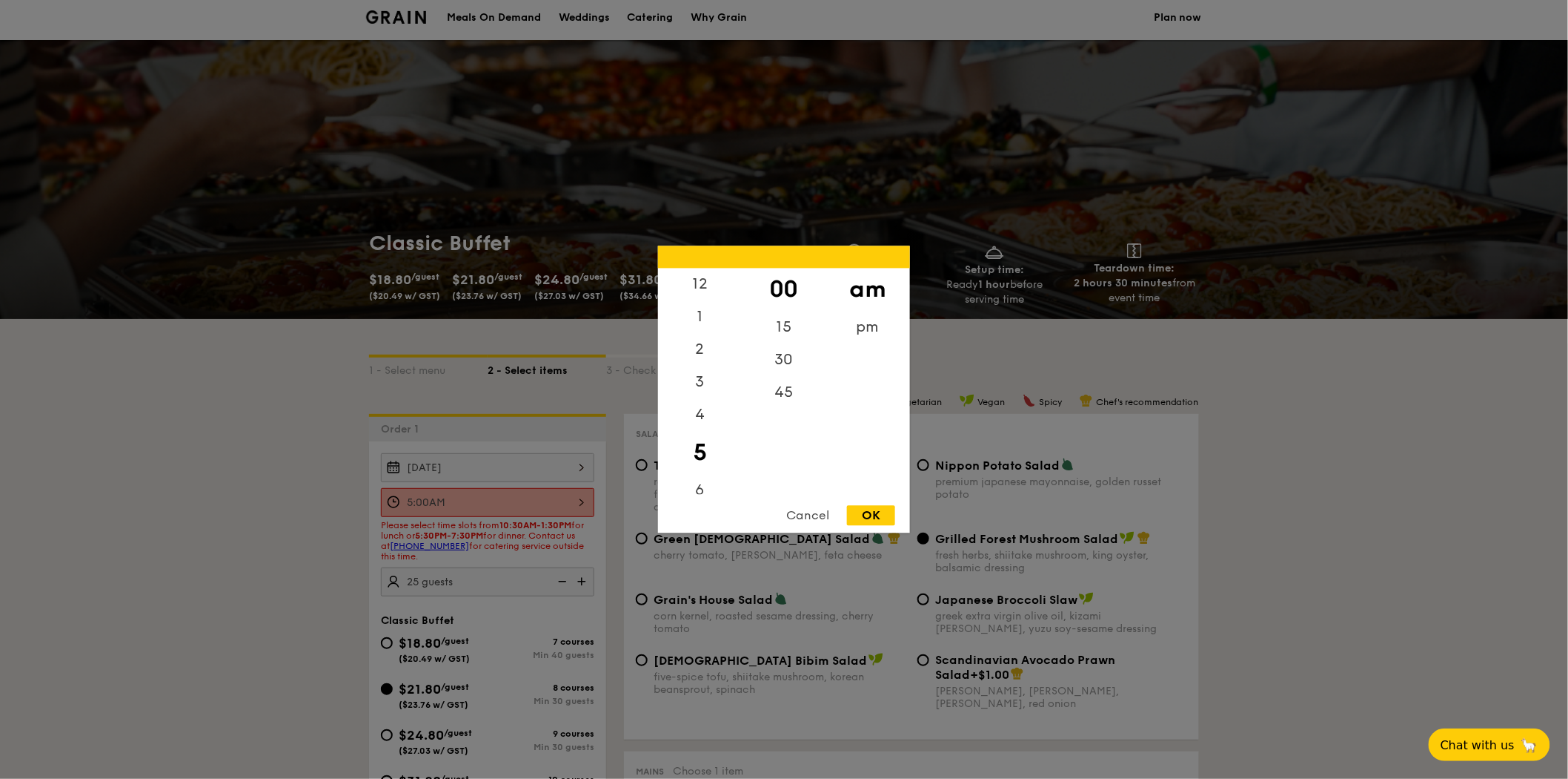
scroll to position [2, 0]
click at [564, 498] on div "5:00AM 12 1 2 3 4 5 6 7 8 9 10 11 00 15 30 45 am pm Cancel OK" at bounding box center [487, 502] width 213 height 29
click at [699, 488] on div "6" at bounding box center [700, 494] width 83 height 43
click at [877, 324] on div "pm" at bounding box center [867, 332] width 83 height 43
click at [872, 510] on div "OK" at bounding box center [871, 516] width 48 height 20
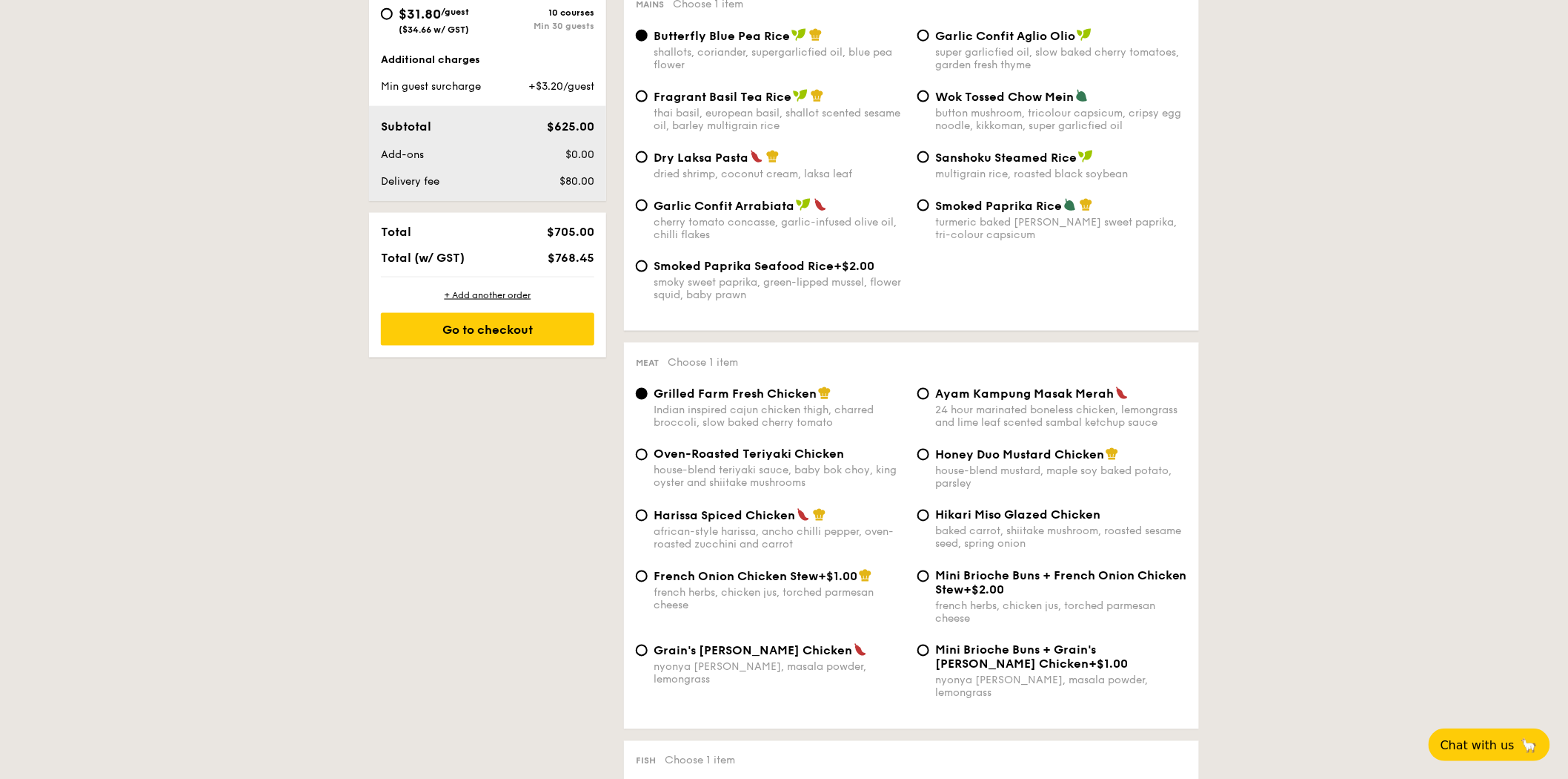
scroll to position [861, 0]
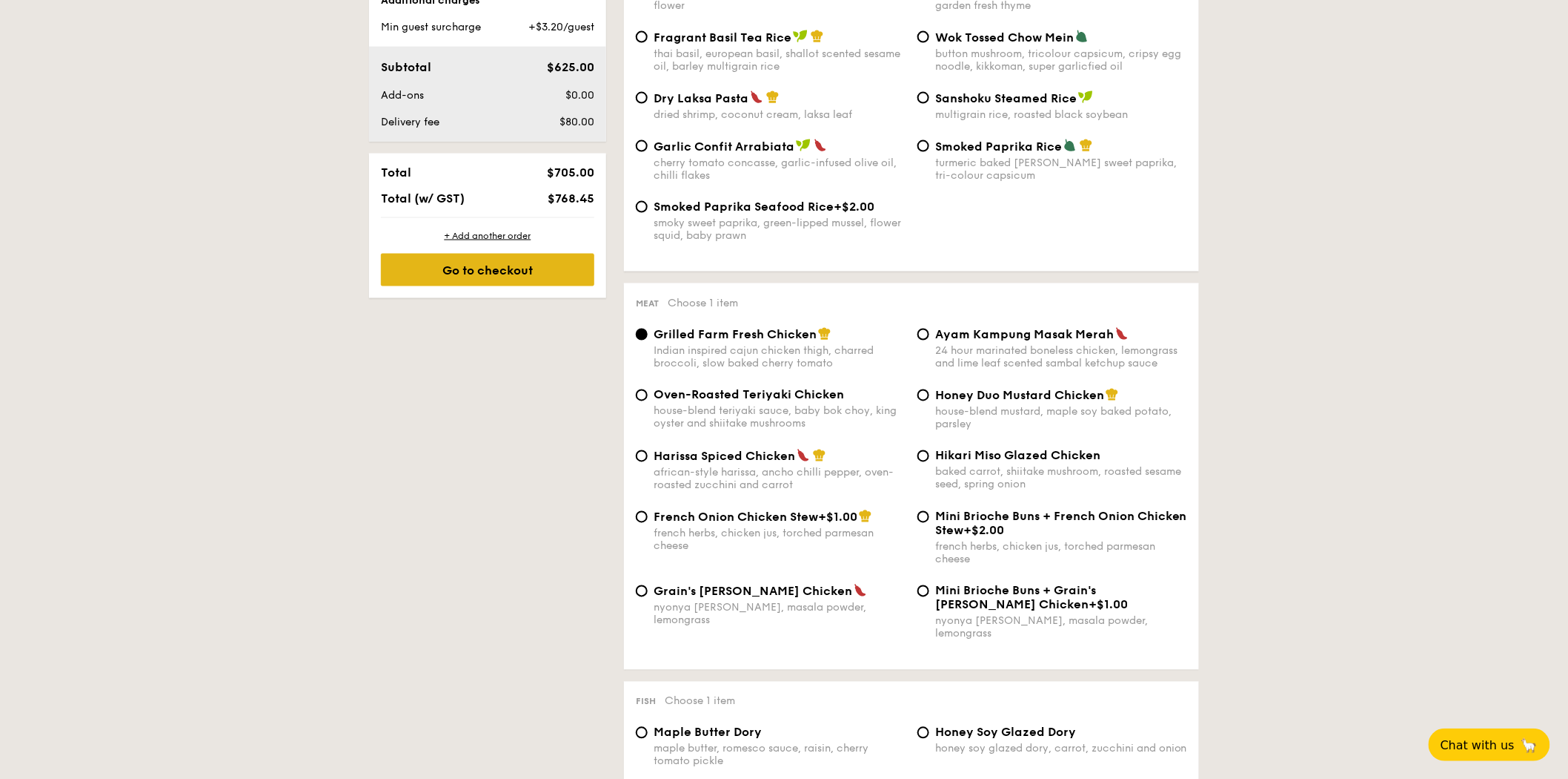
click at [556, 260] on div "Go to checkout" at bounding box center [487, 270] width 213 height 33
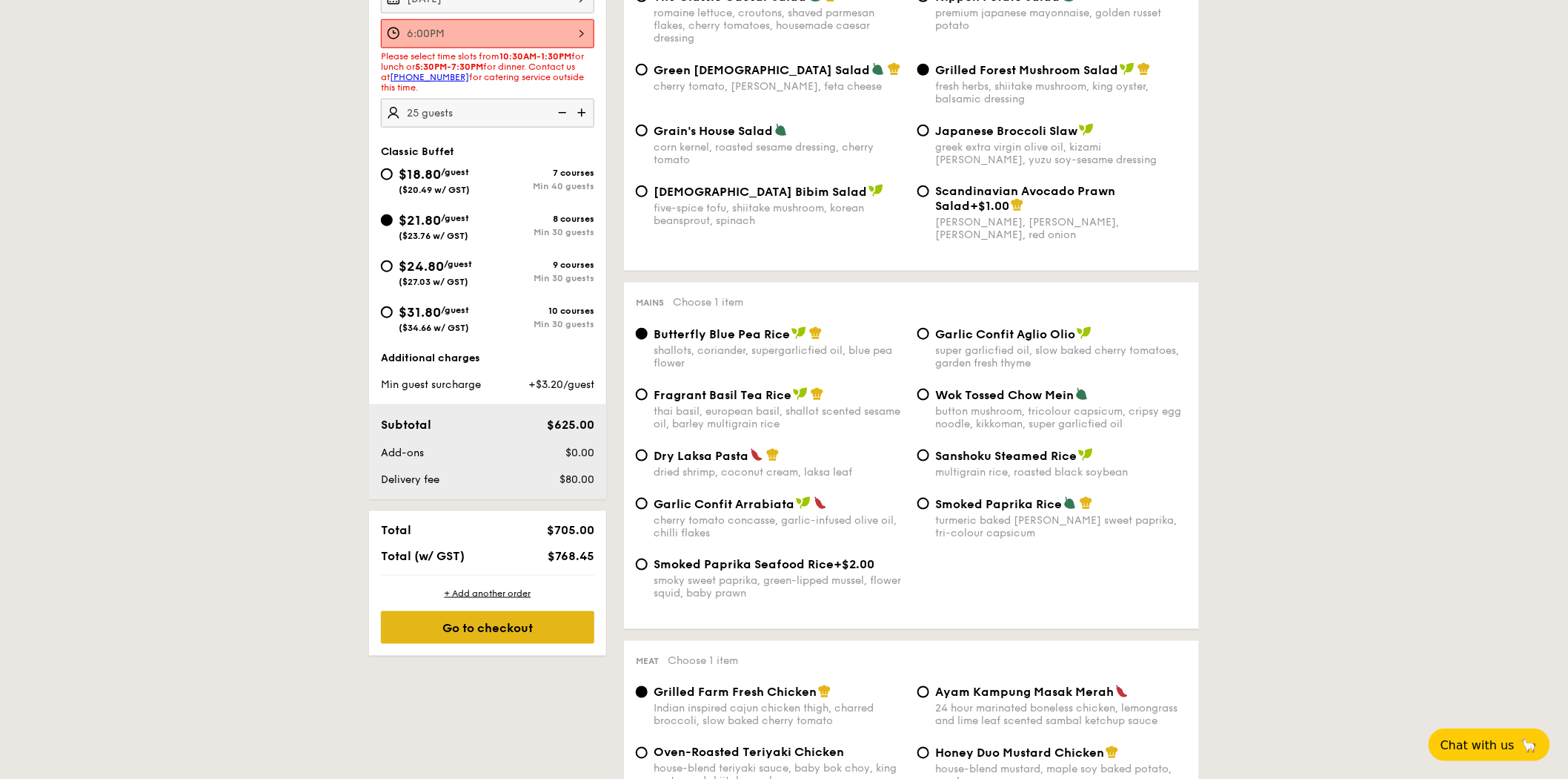
scroll to position [425, 0]
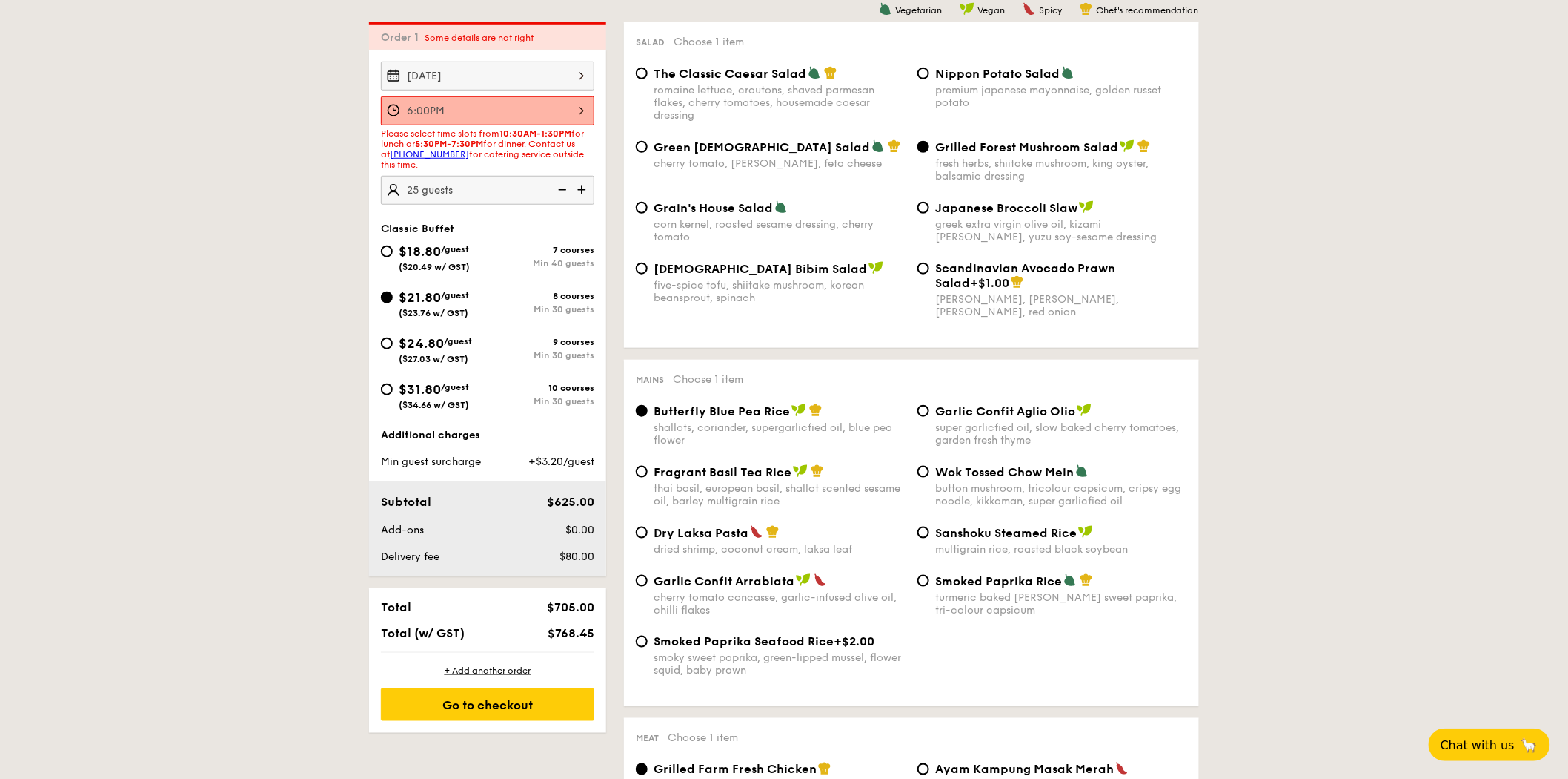
click at [442, 157] on link "[PHONE_NUMBER]" at bounding box center [429, 153] width 79 height 10
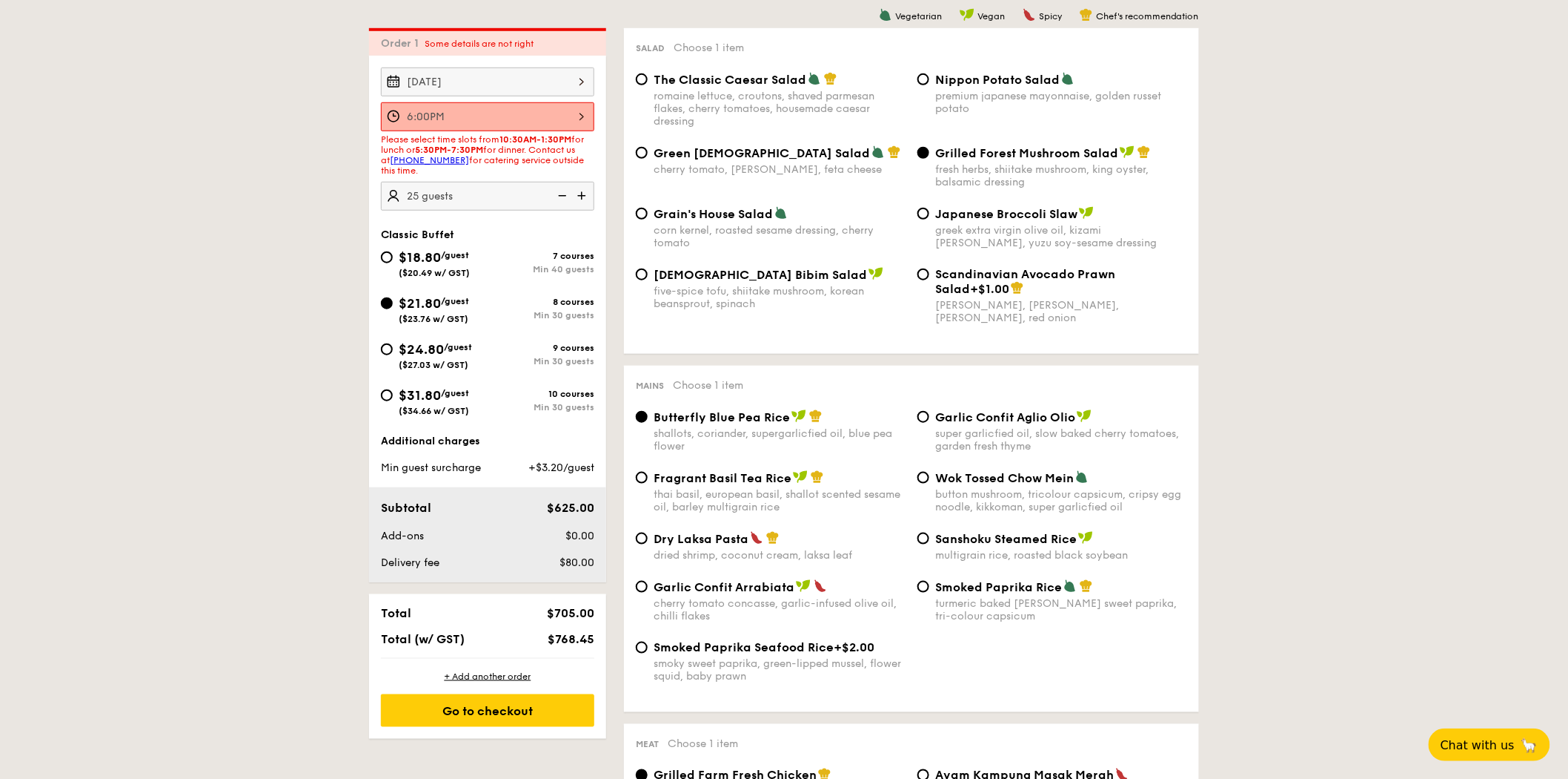
scroll to position [419, 0]
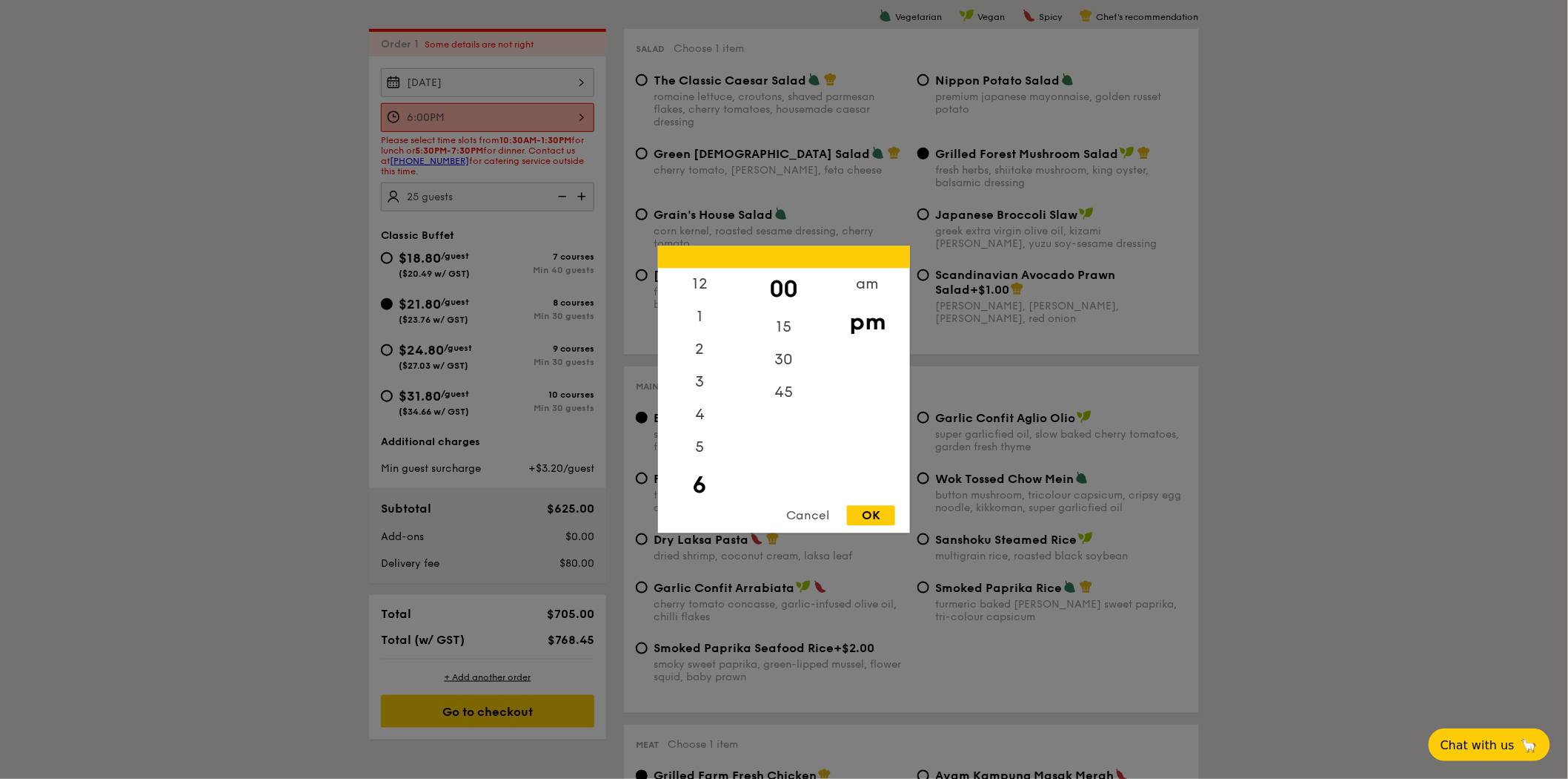
click at [502, 112] on div "6:00PM 12 1 2 3 4 5 6 7 8 9 10 11 00 15 30 45 am pm Cancel OK" at bounding box center [487, 118] width 213 height 29
drag, startPoint x: 502, startPoint y: 112, endPoint x: 598, endPoint y: 230, distance: 152.1
click at [598, 230] on div at bounding box center [784, 389] width 1568 height 779
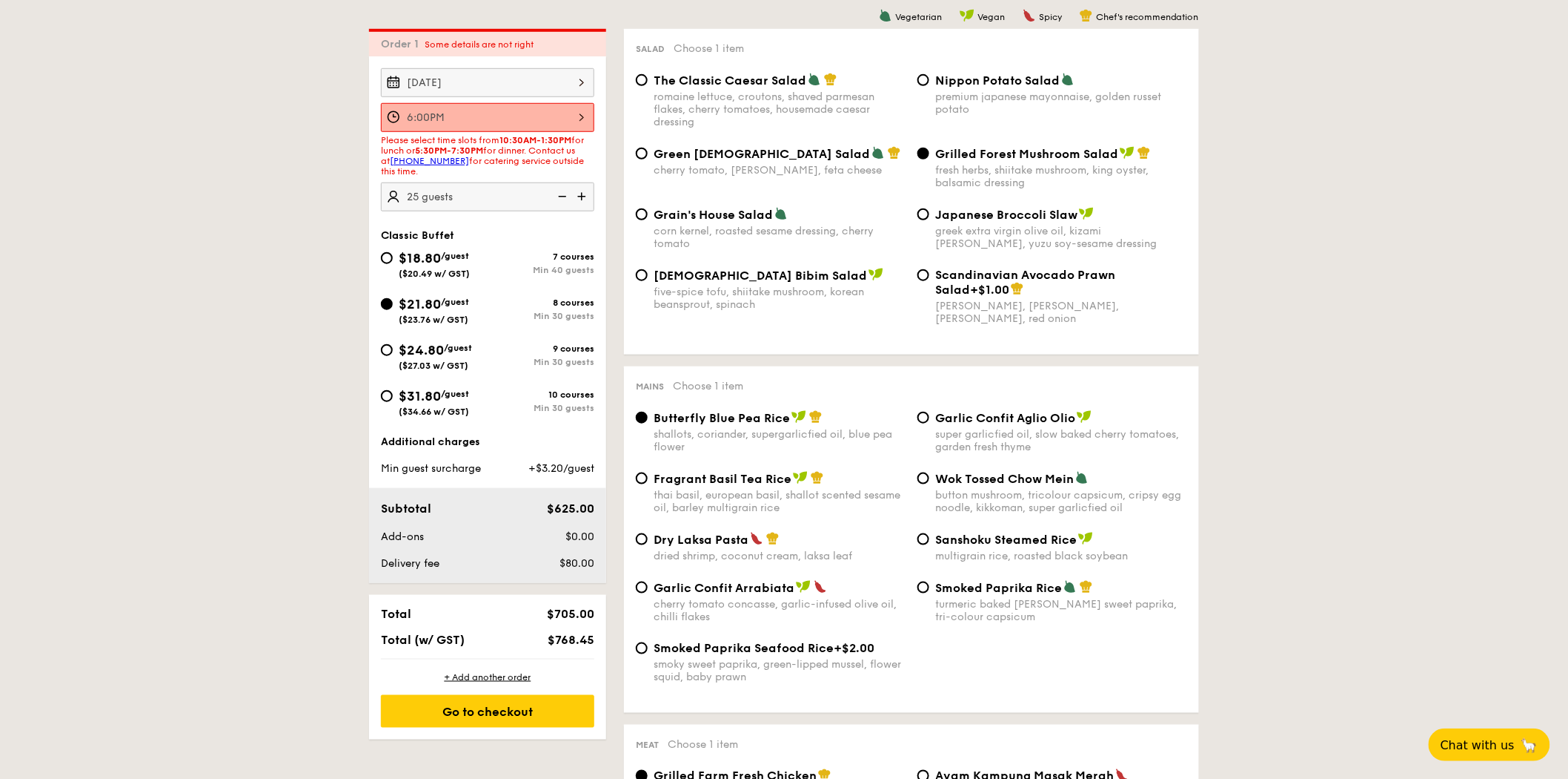
drag, startPoint x: 598, startPoint y: 230, endPoint x: 524, endPoint y: 123, distance: 130.1
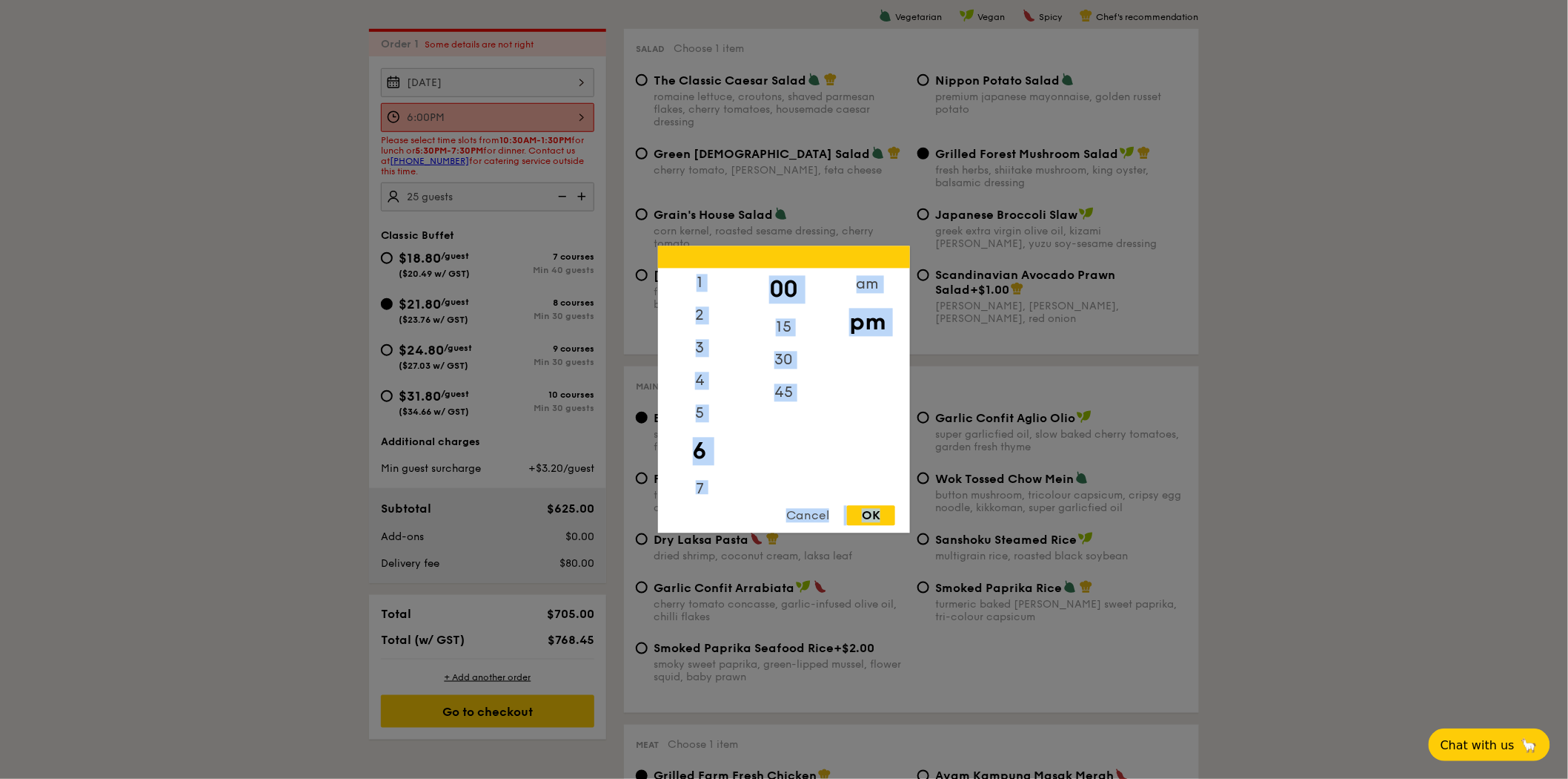
click at [524, 123] on div "6:00PM 12 1 2 3 4 5 6 7 8 9 10 11 00 15 30 45 am pm Cancel OK" at bounding box center [487, 118] width 213 height 29
click at [704, 398] on div "5" at bounding box center [700, 418] width 83 height 43
click at [702, 484] on div "7" at bounding box center [700, 494] width 83 height 43
click at [776, 336] on div "15" at bounding box center [784, 332] width 83 height 43
click at [895, 522] on div "OK" at bounding box center [871, 516] width 48 height 20
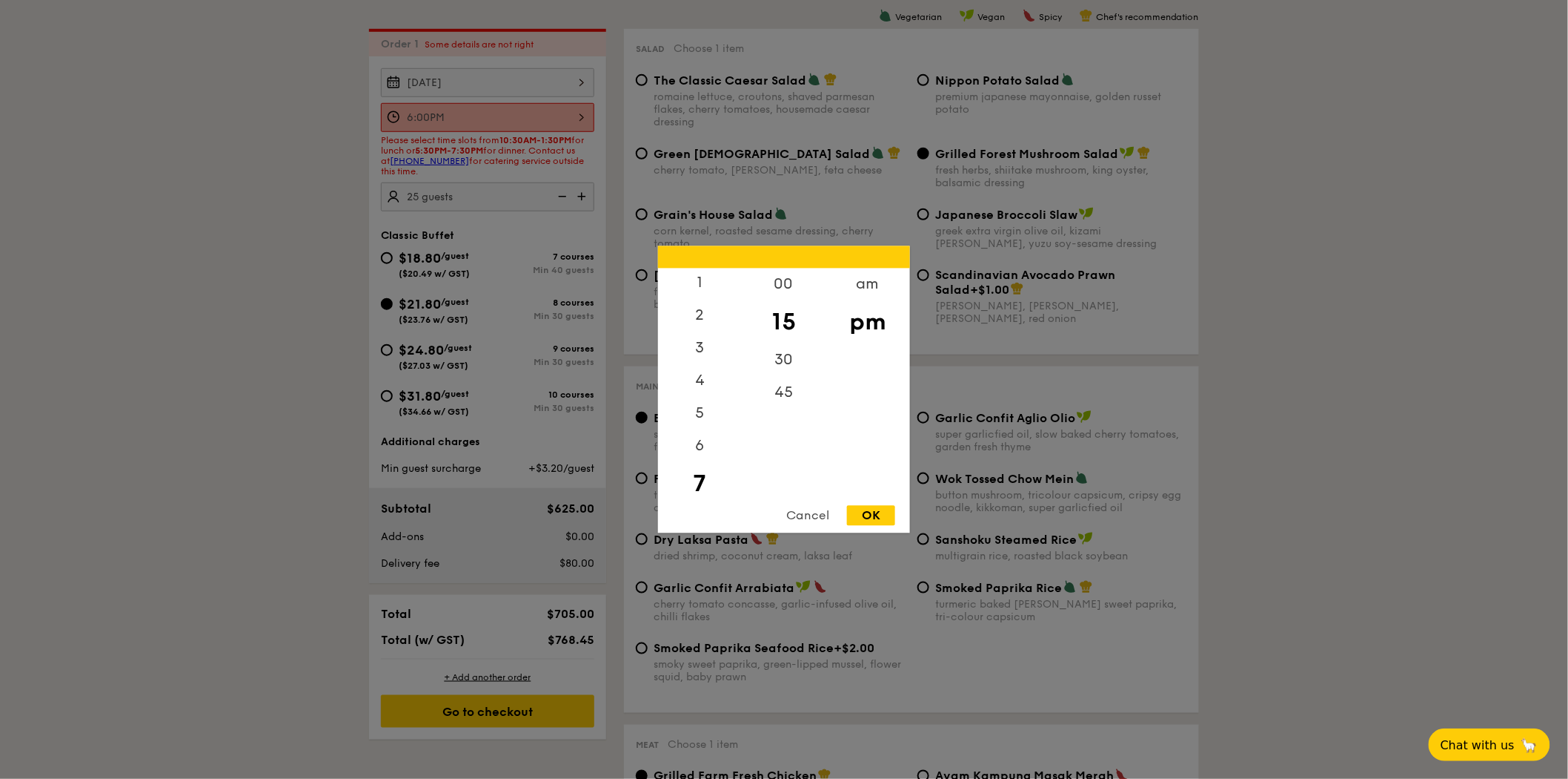
type input "7:15PM"
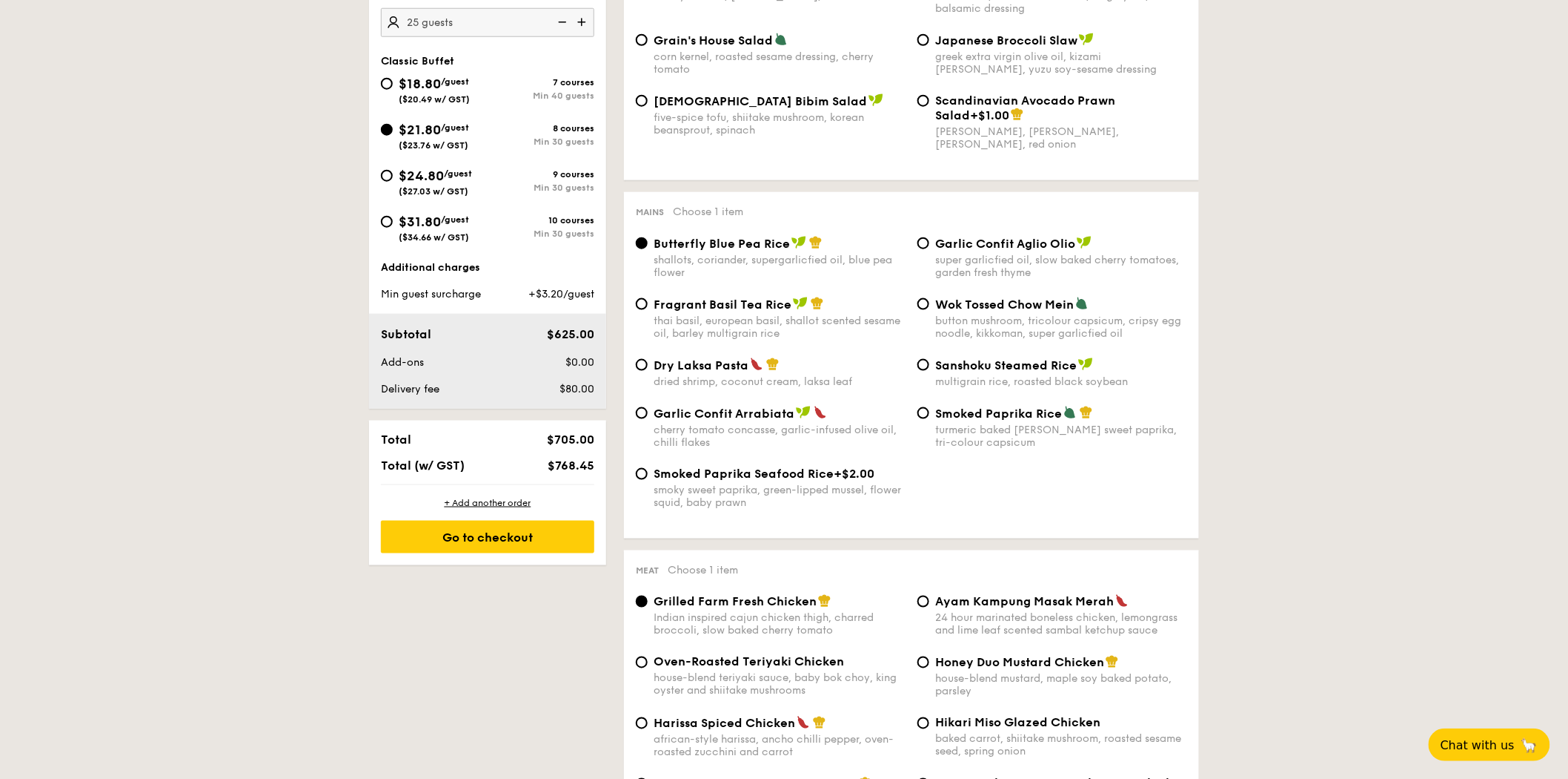
scroll to position [595, 0]
click at [1487, 749] on span "Chat with us" at bounding box center [1477, 745] width 78 height 15
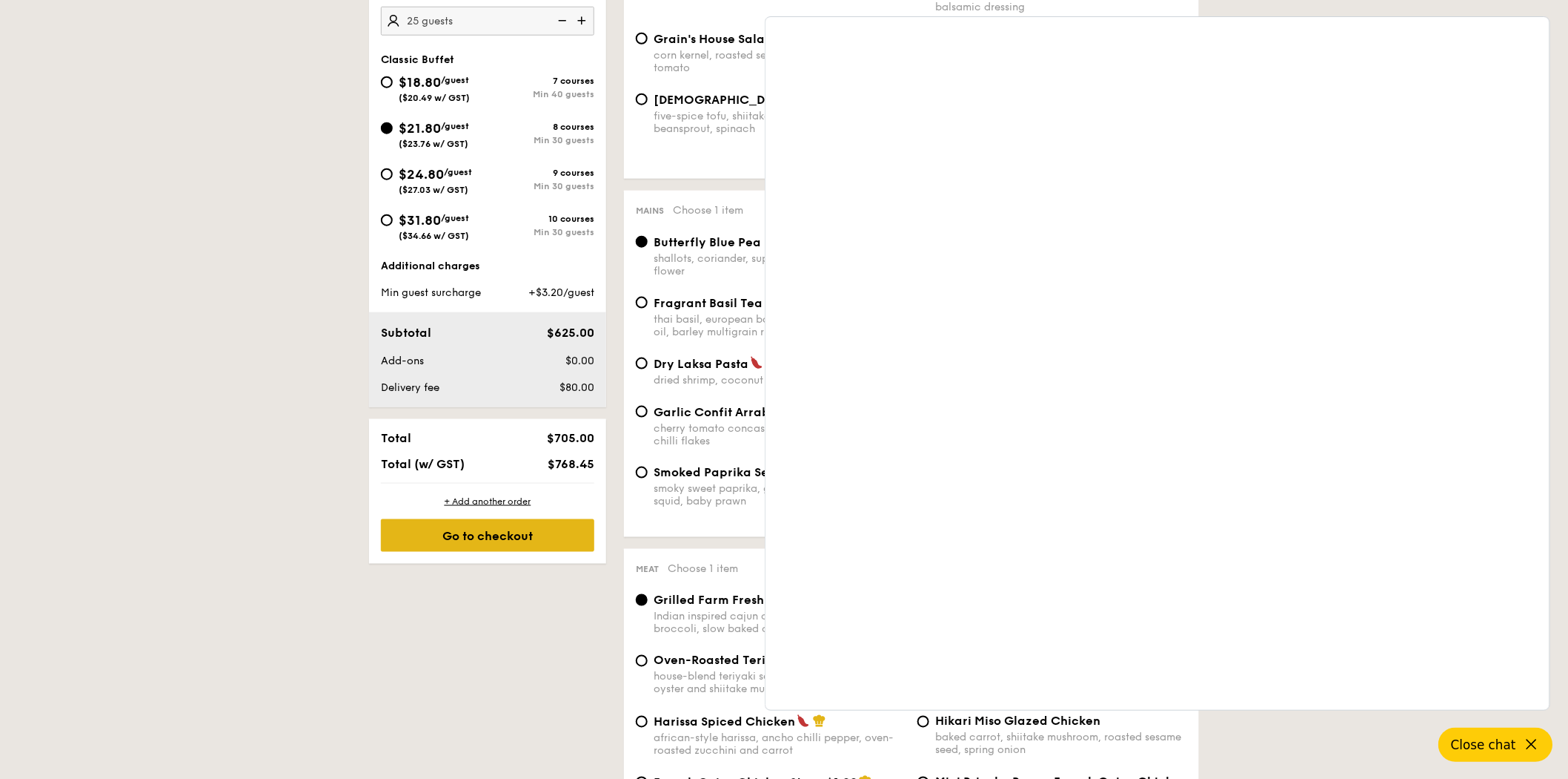
click at [522, 551] on div "Go to checkout" at bounding box center [487, 535] width 213 height 33
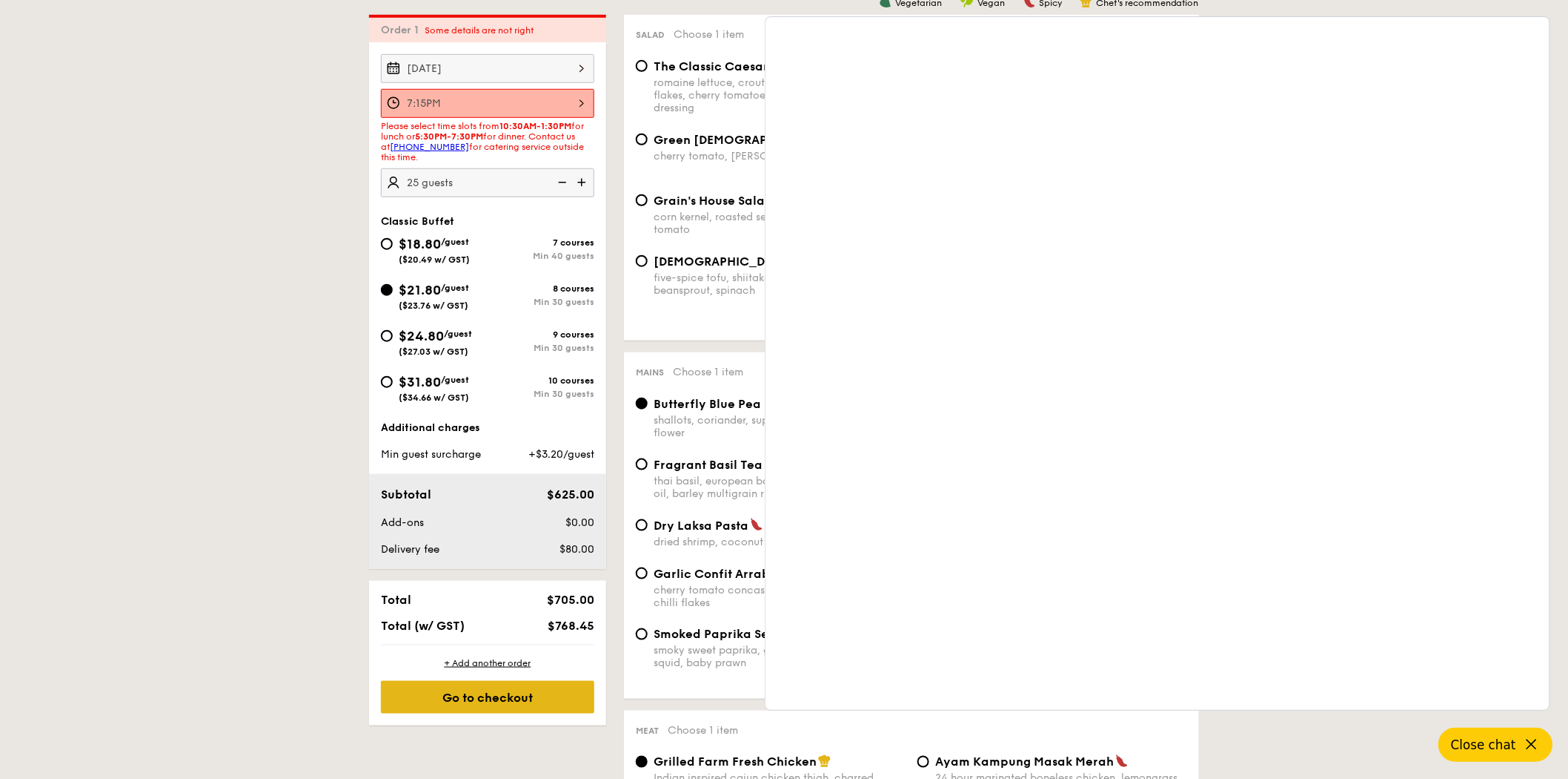
scroll to position [425, 0]
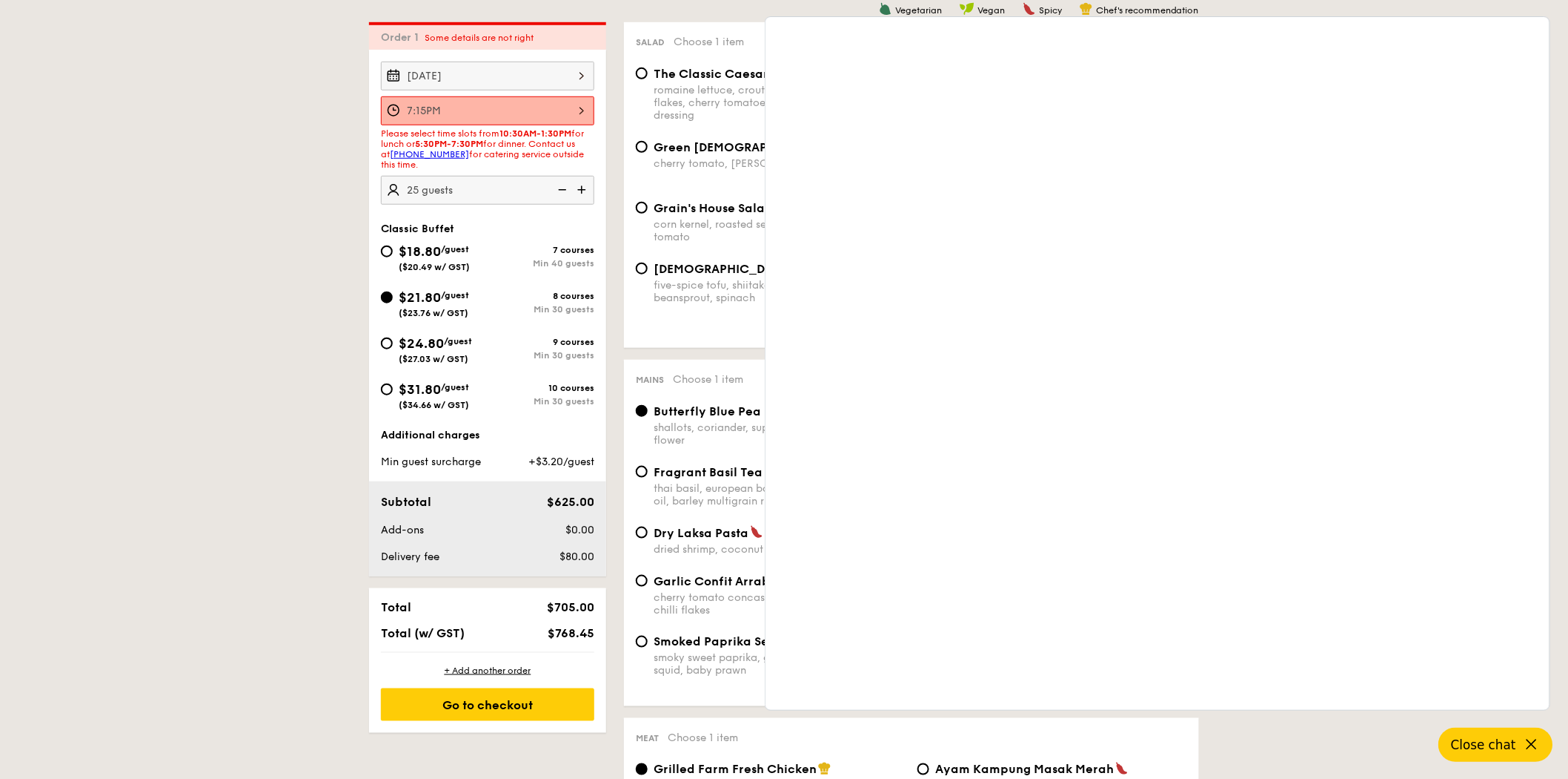
drag, startPoint x: 528, startPoint y: 462, endPoint x: 595, endPoint y: 467, distance: 67.2
click at [595, 467] on div "+$3.20/guest" at bounding box center [556, 462] width 91 height 15
copy span "+$3.20/guest"
